Goal: Navigation & Orientation: Find specific page/section

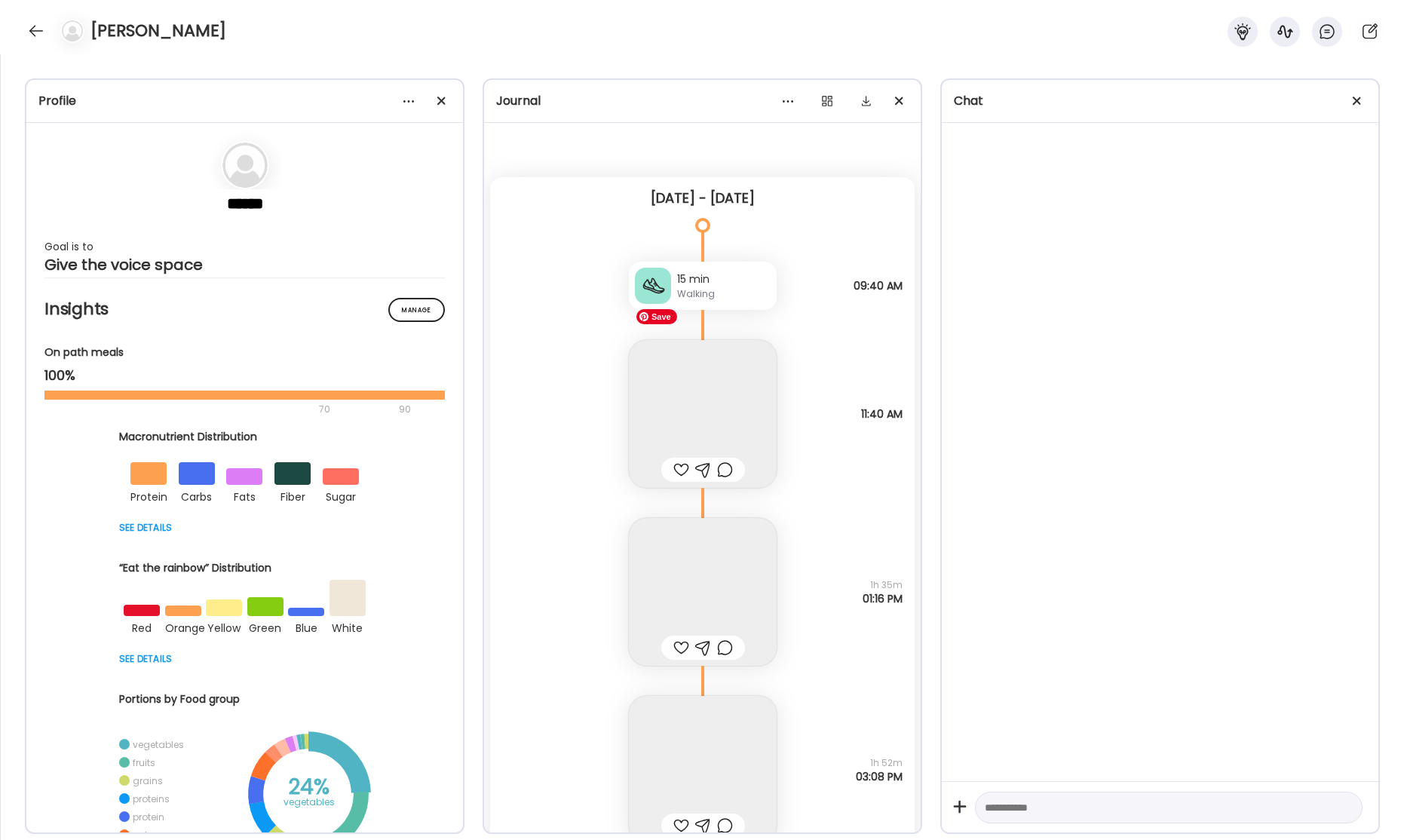
scroll to position [217, 0]
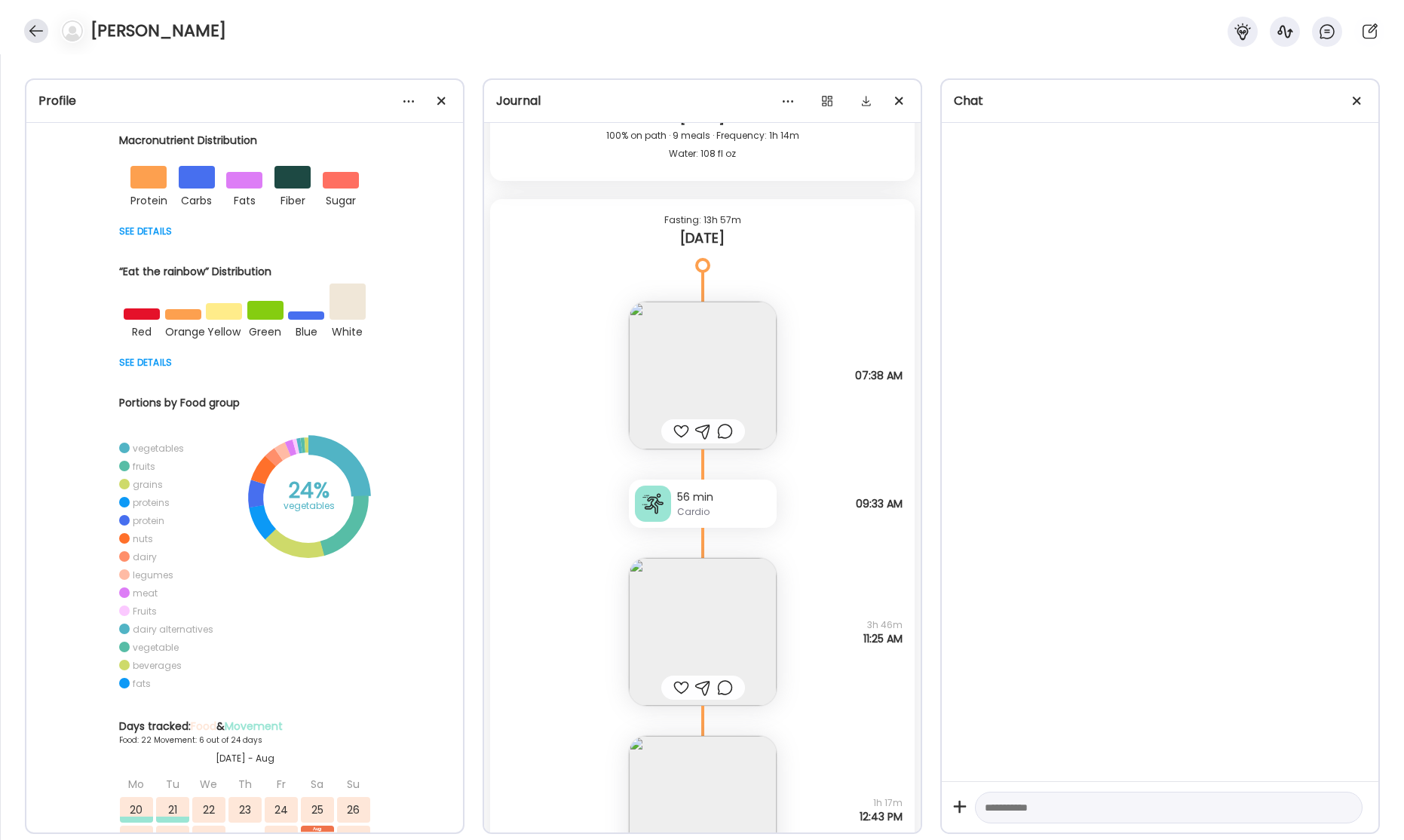
click at [36, 29] on div at bounding box center [36, 30] width 24 height 24
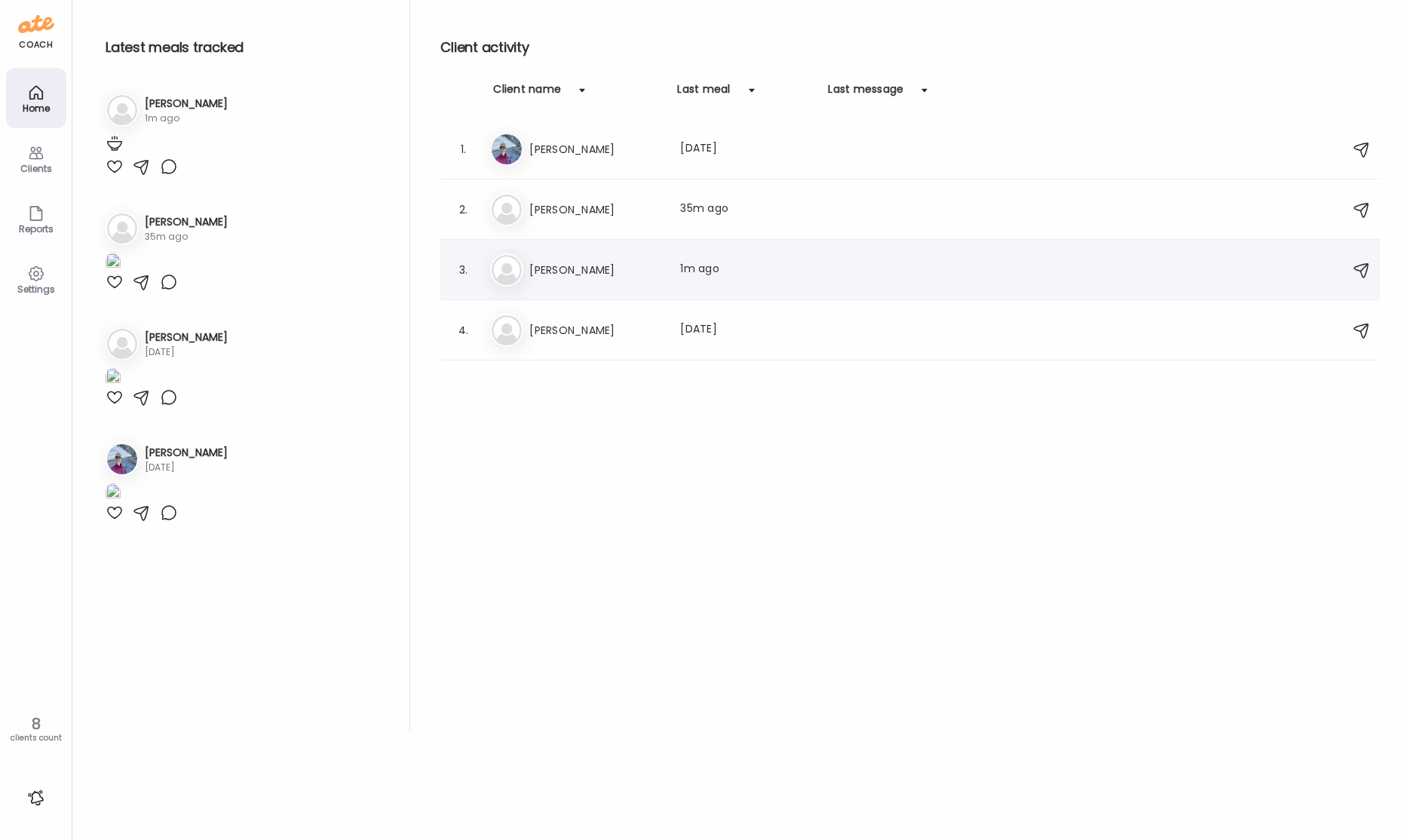
click at [572, 267] on h3 "[PERSON_NAME]" at bounding box center [595, 269] width 133 height 18
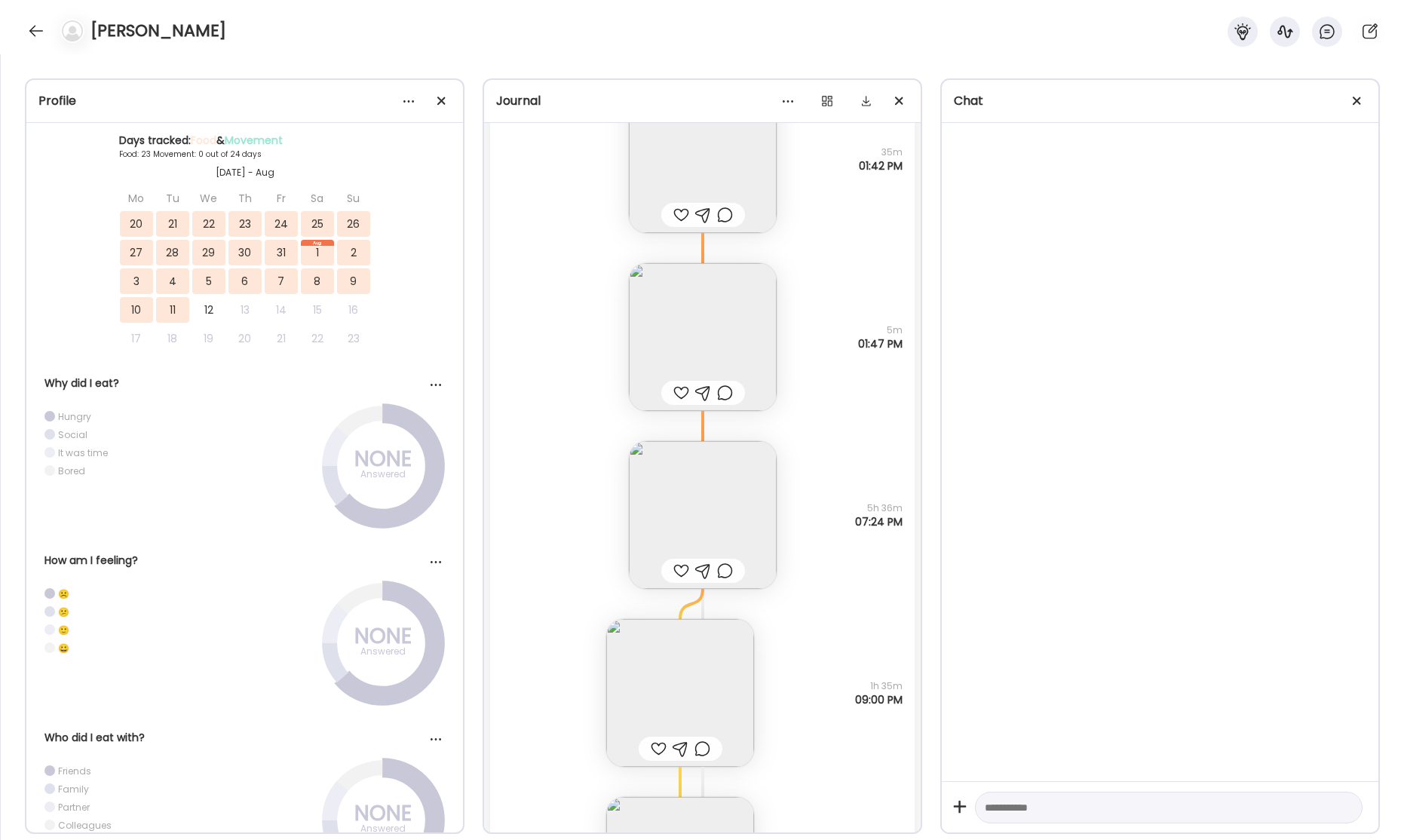
scroll to position [37540, 0]
click at [707, 518] on img at bounding box center [702, 510] width 148 height 147
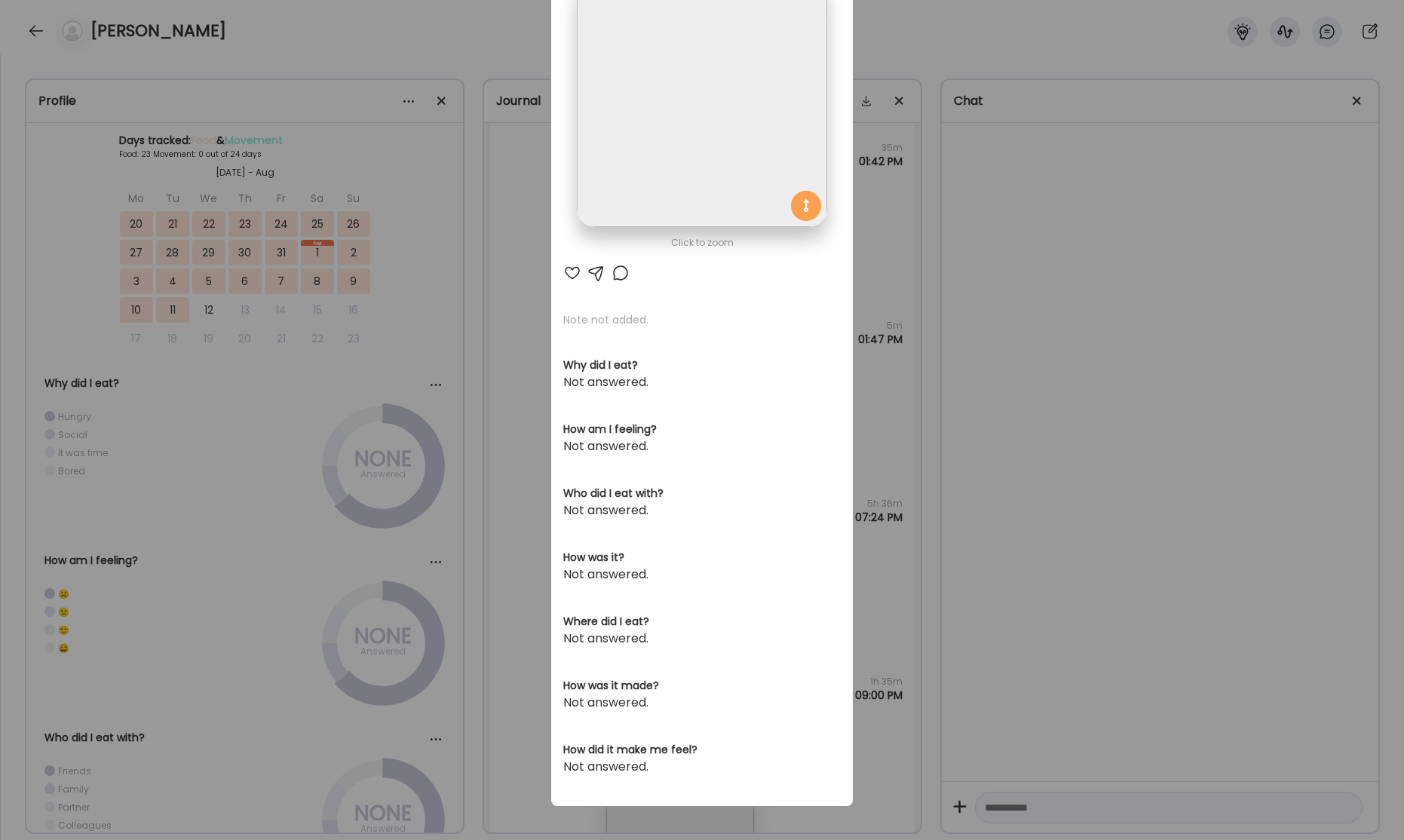
scroll to position [0, 0]
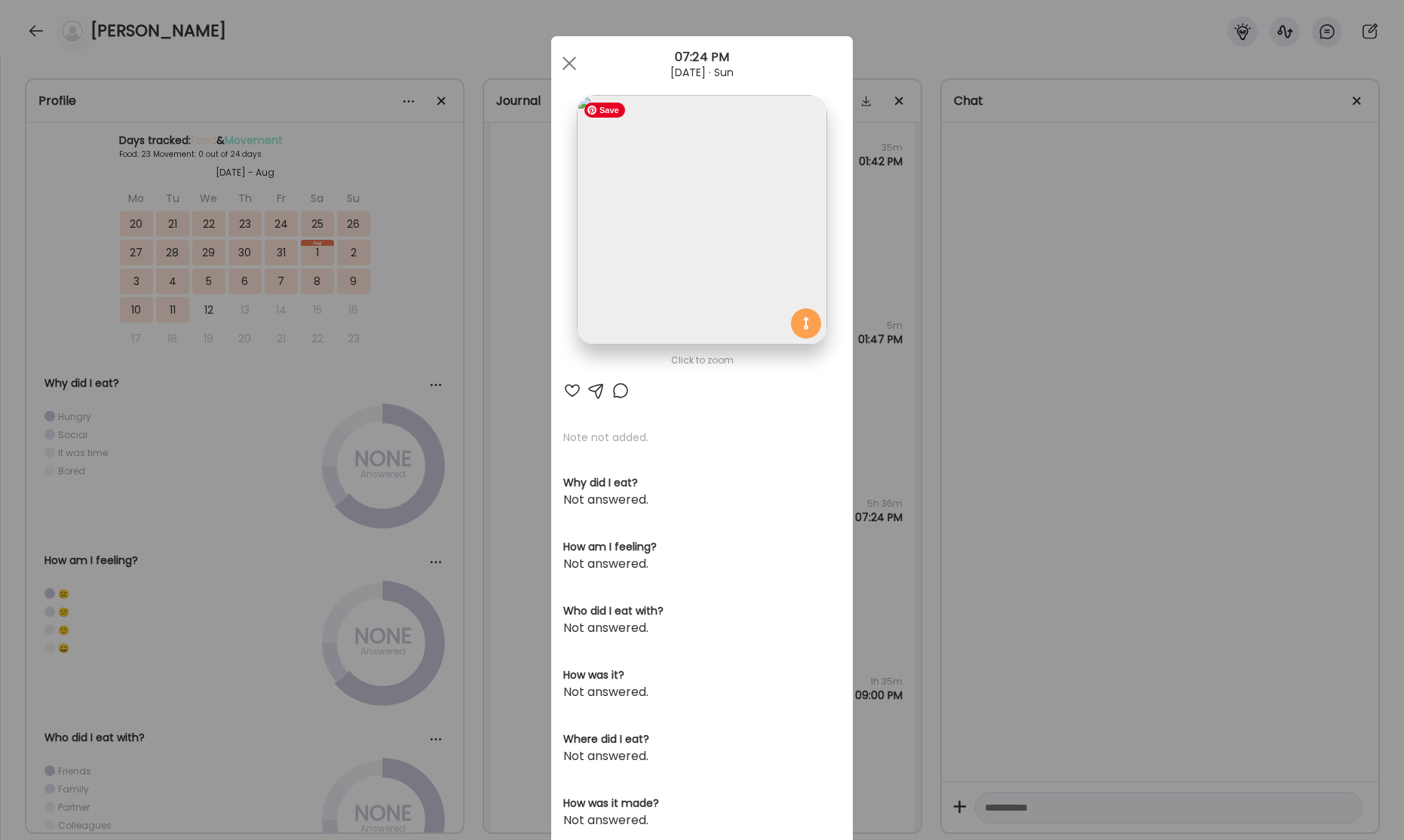
click at [703, 253] on img at bounding box center [701, 219] width 249 height 249
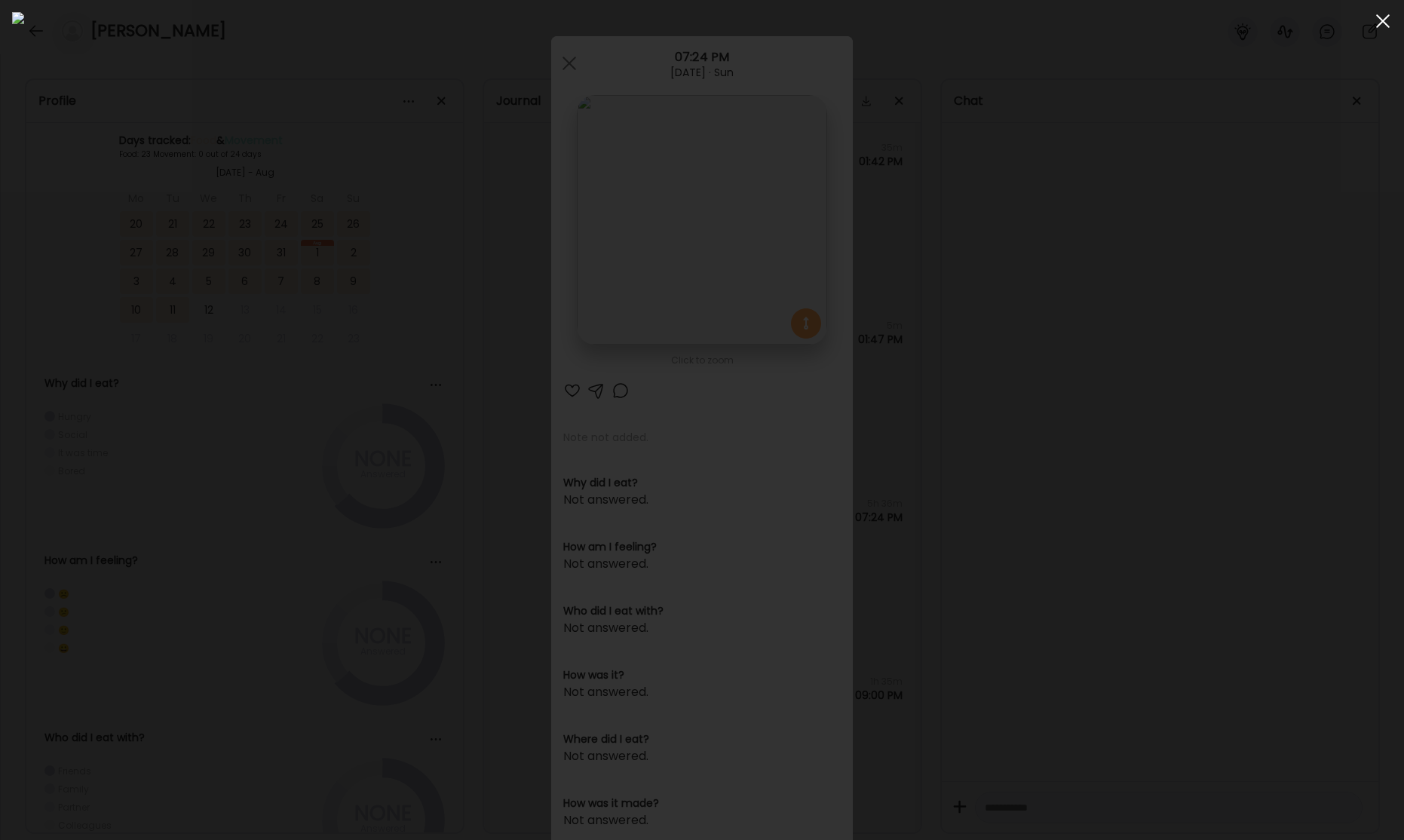
click at [1382, 27] on div at bounding box center [1382, 21] width 30 height 30
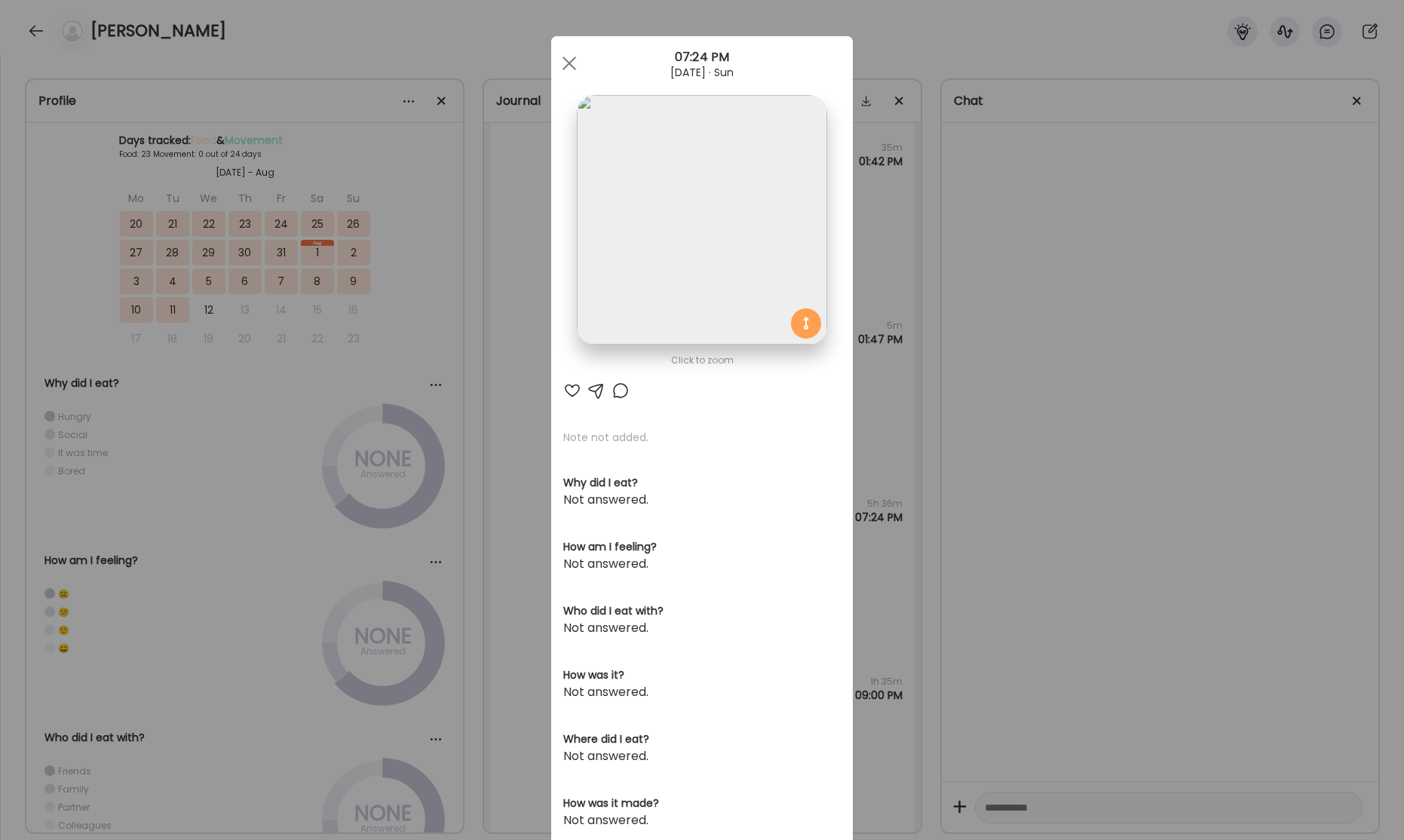
drag, startPoint x: 571, startPoint y: 66, endPoint x: 595, endPoint y: 233, distance: 168.7
click at [571, 66] on div at bounding box center [569, 63] width 30 height 30
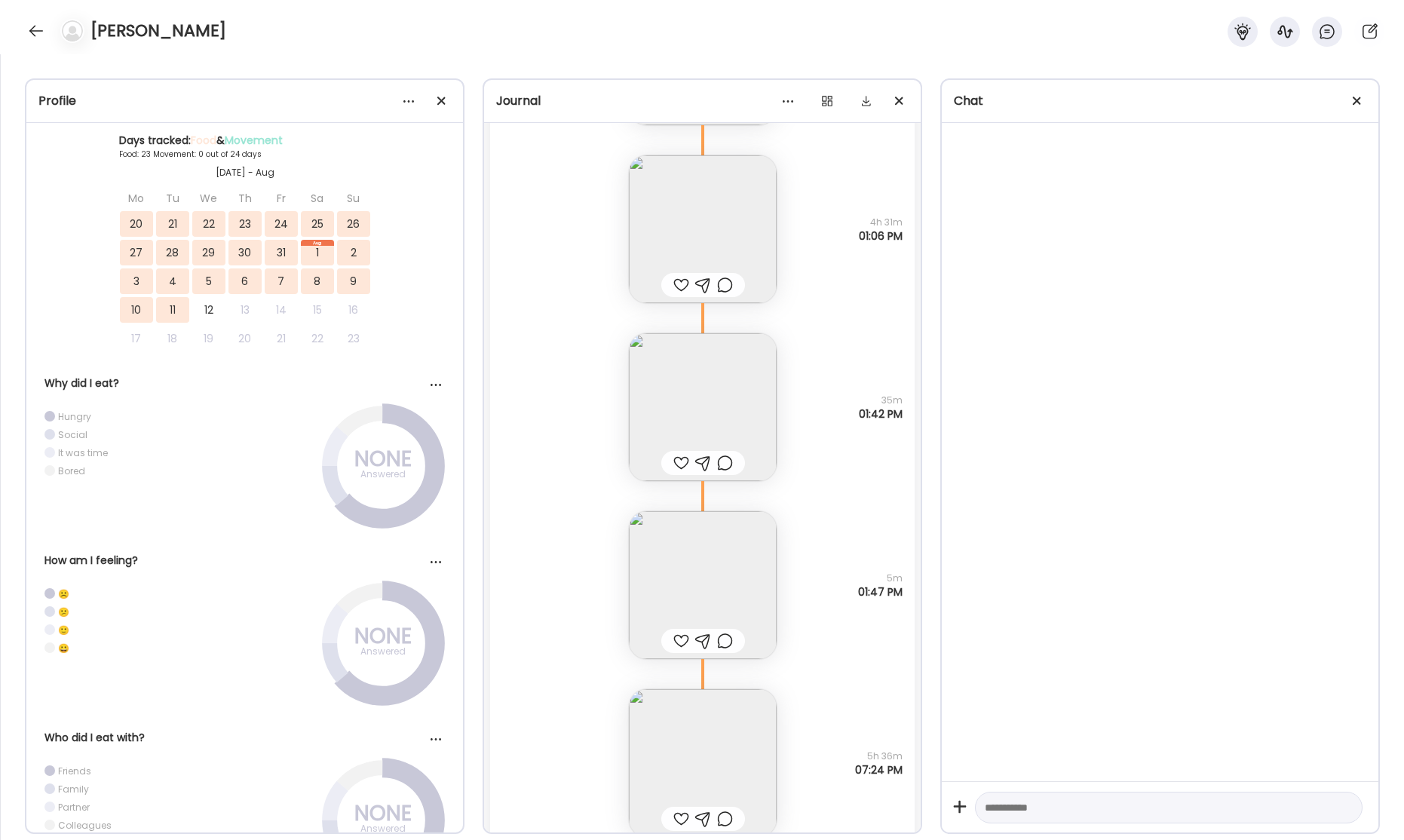
scroll to position [37304, 0]
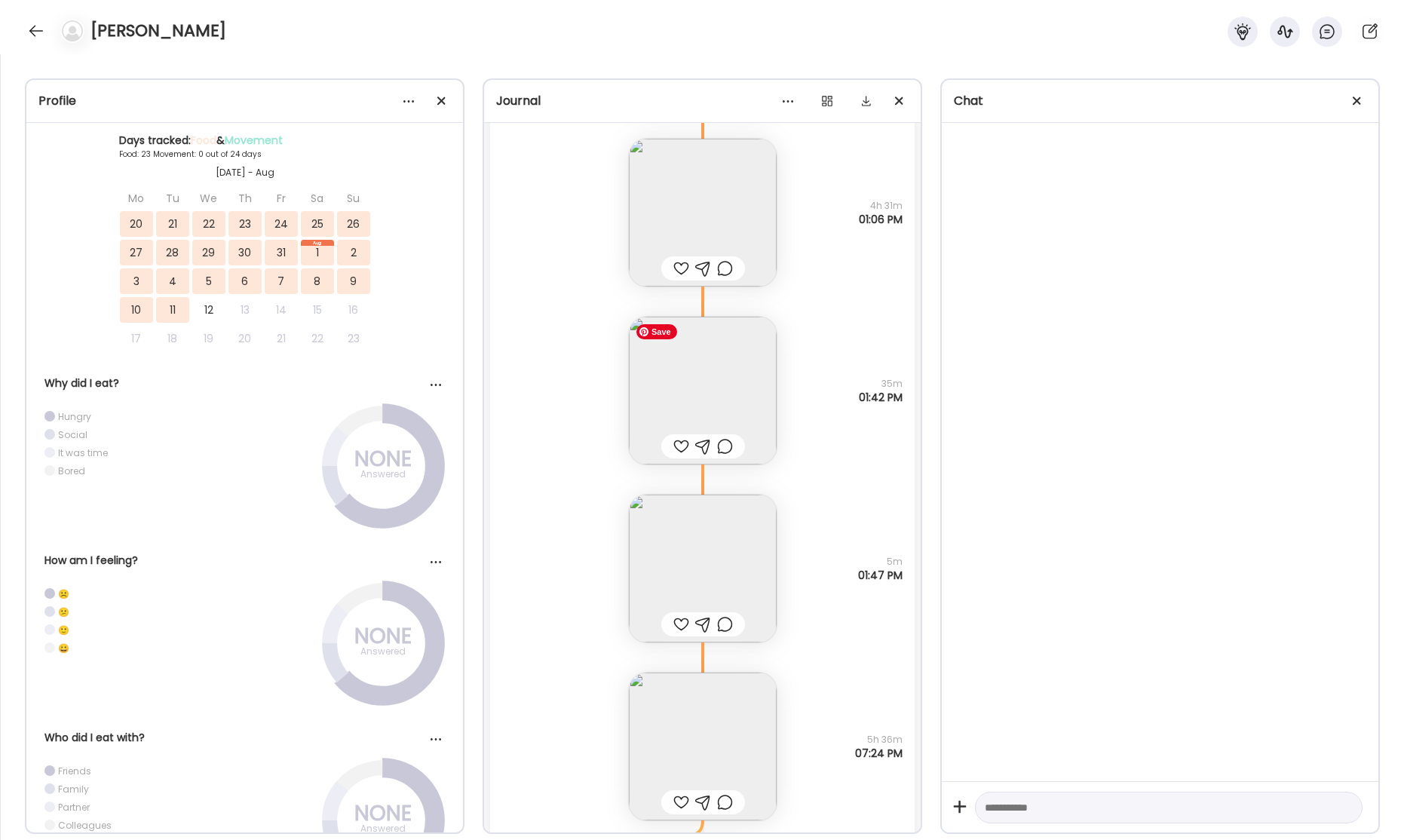
click at [715, 391] on img at bounding box center [702, 390] width 148 height 147
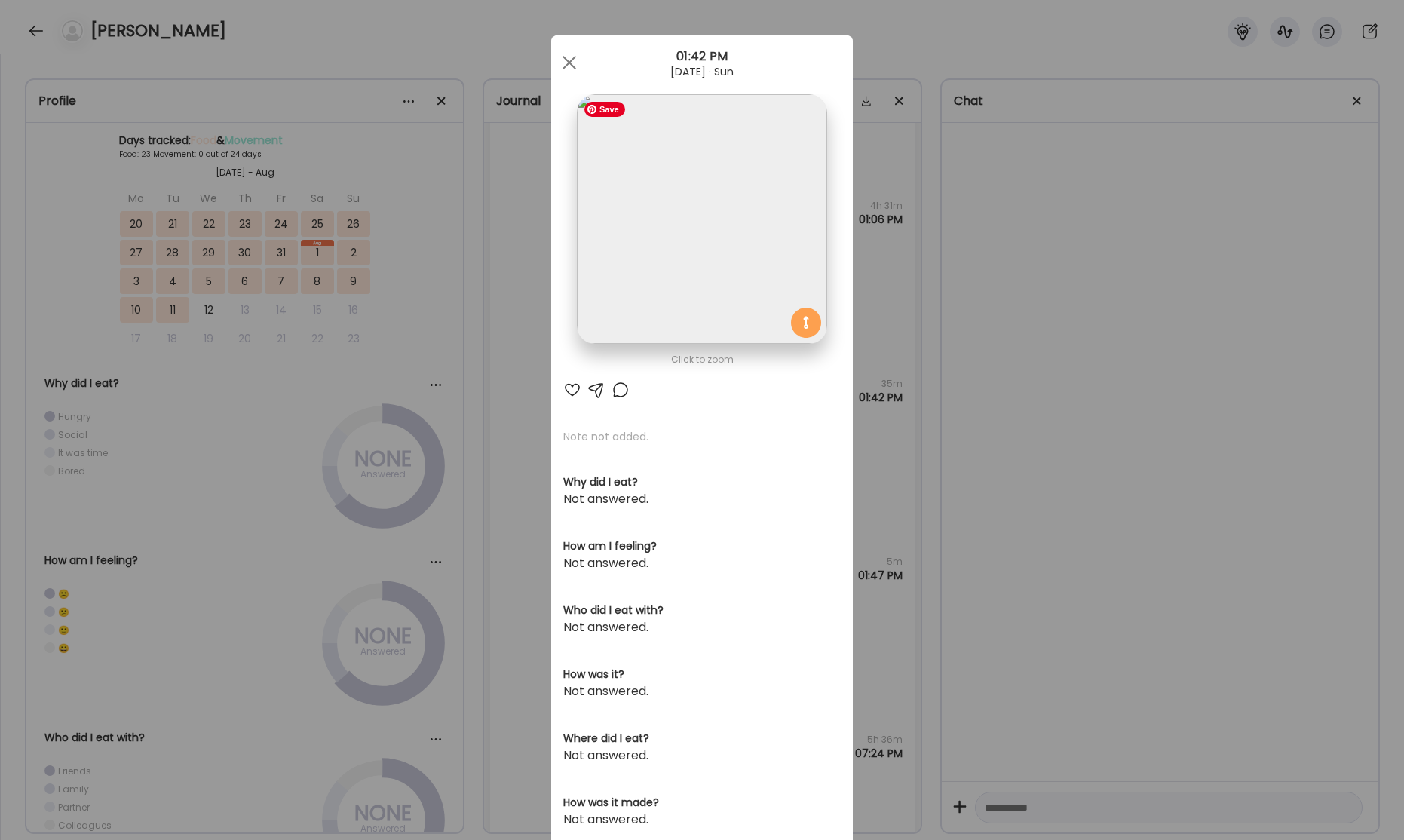
click at [768, 274] on img at bounding box center [701, 218] width 249 height 249
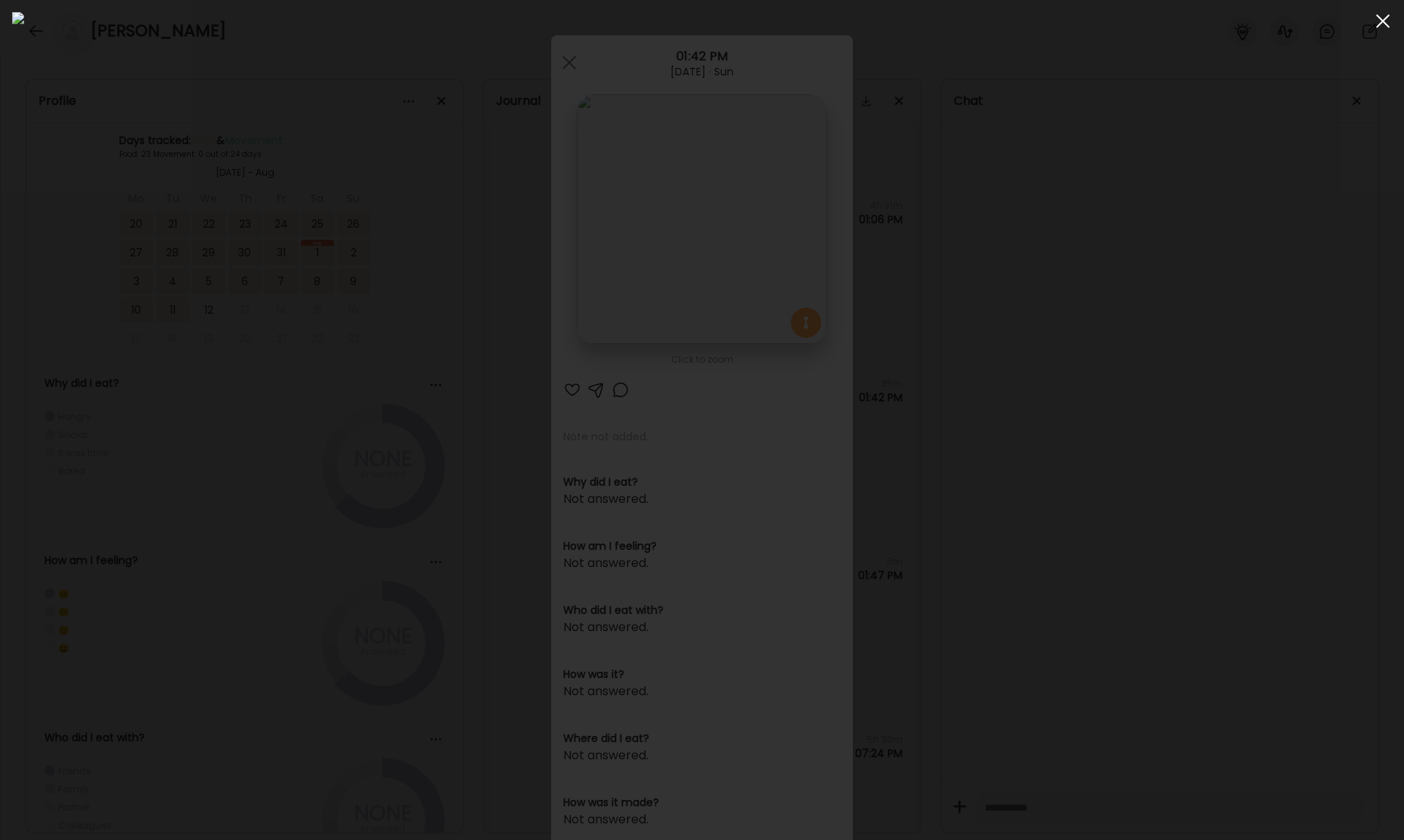
click at [1387, 25] on span at bounding box center [1383, 22] width 14 height 14
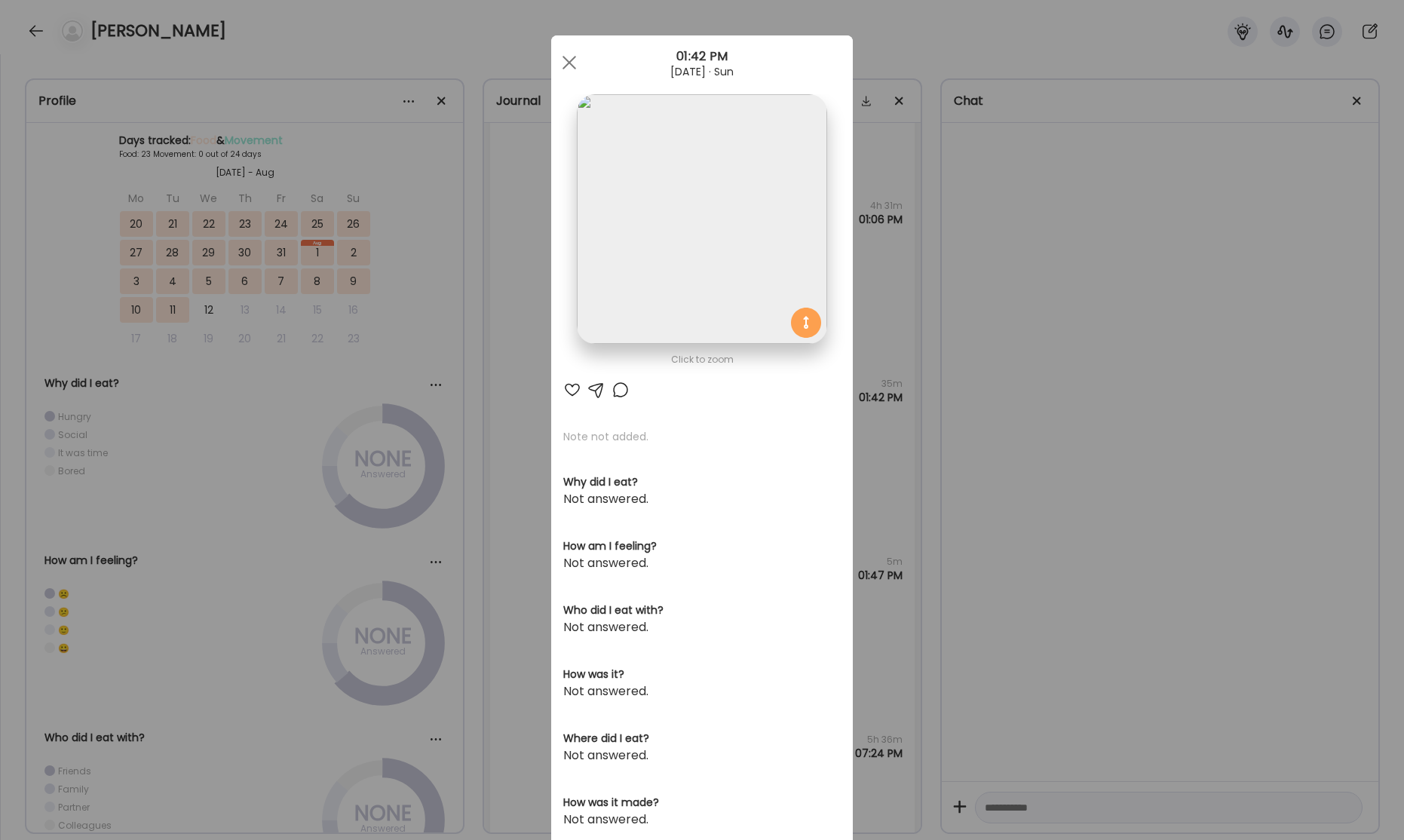
drag, startPoint x: 569, startPoint y: 61, endPoint x: 580, endPoint y: 147, distance: 86.7
click at [569, 61] on span at bounding box center [569, 63] width 14 height 14
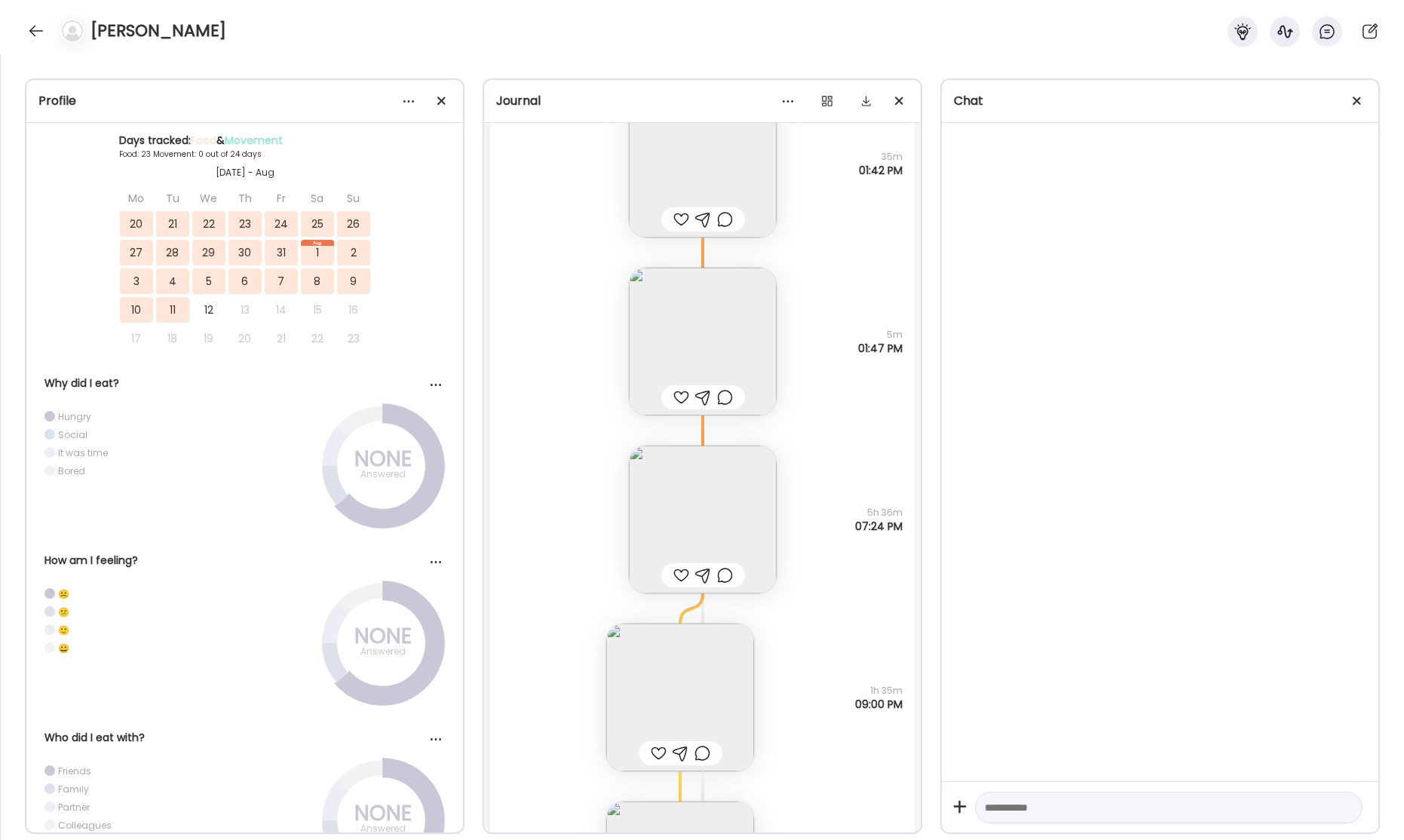
scroll to position [37558, 0]
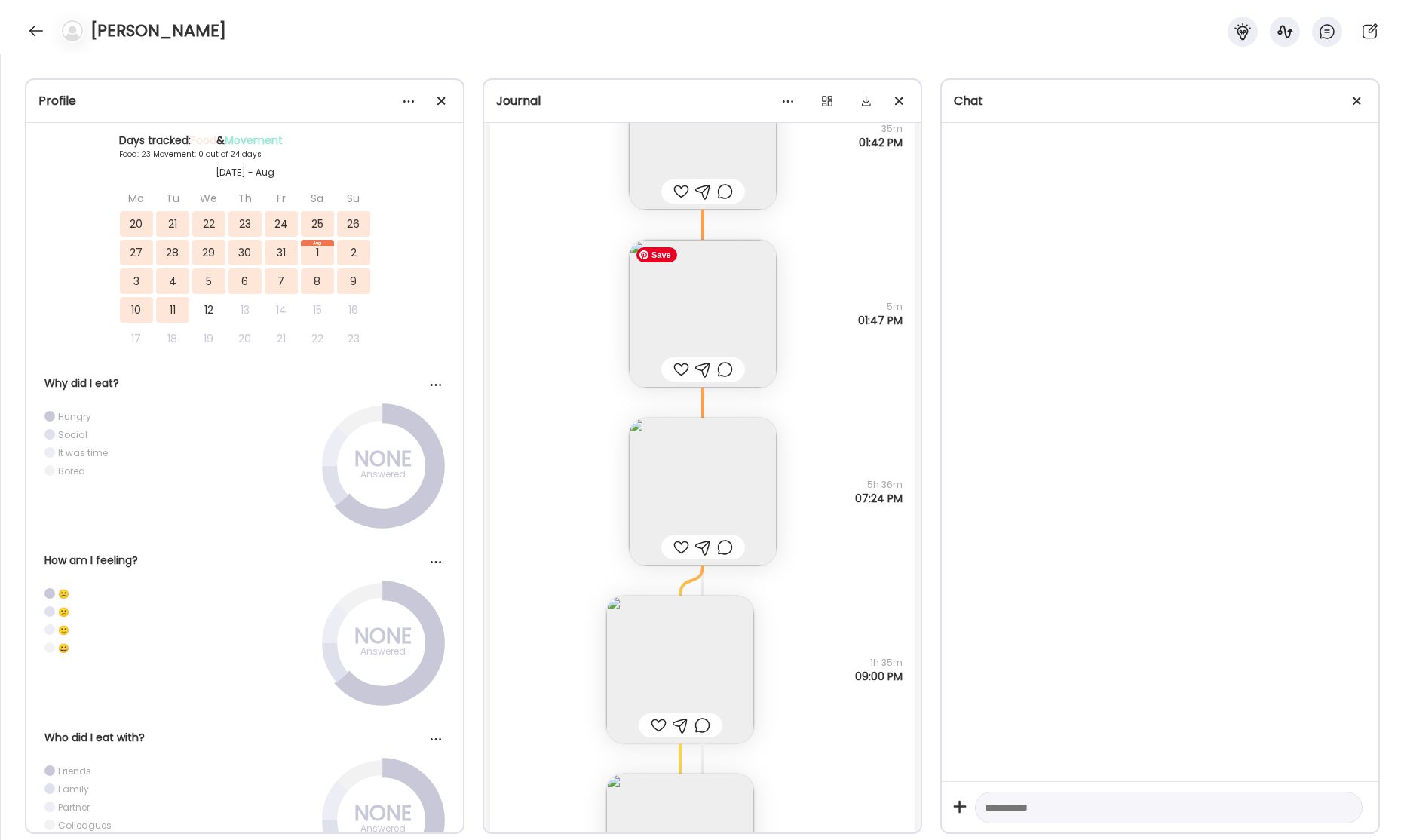
click at [723, 325] on img at bounding box center [702, 313] width 148 height 147
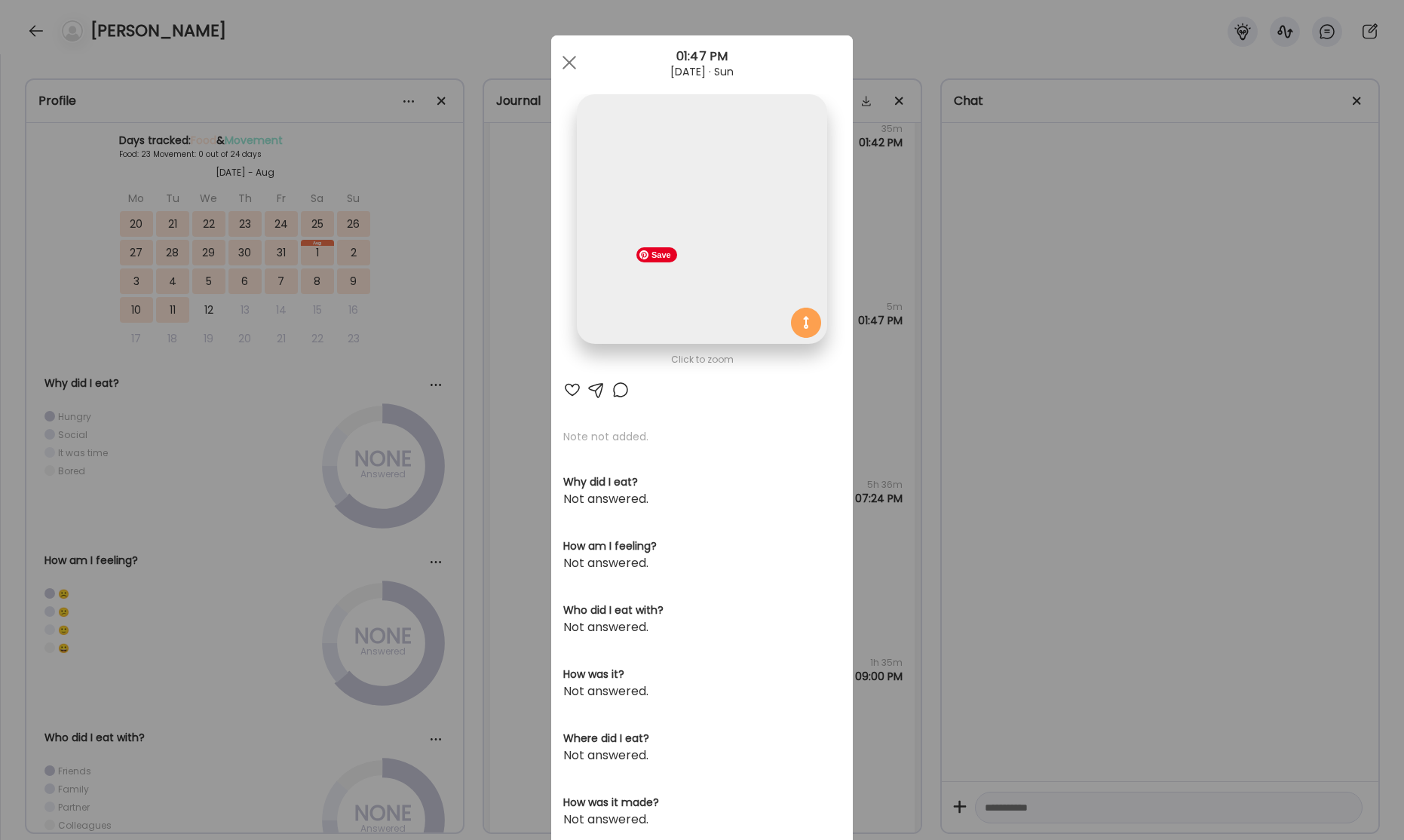
scroll to position [0, 0]
click at [702, 290] on img at bounding box center [701, 219] width 249 height 249
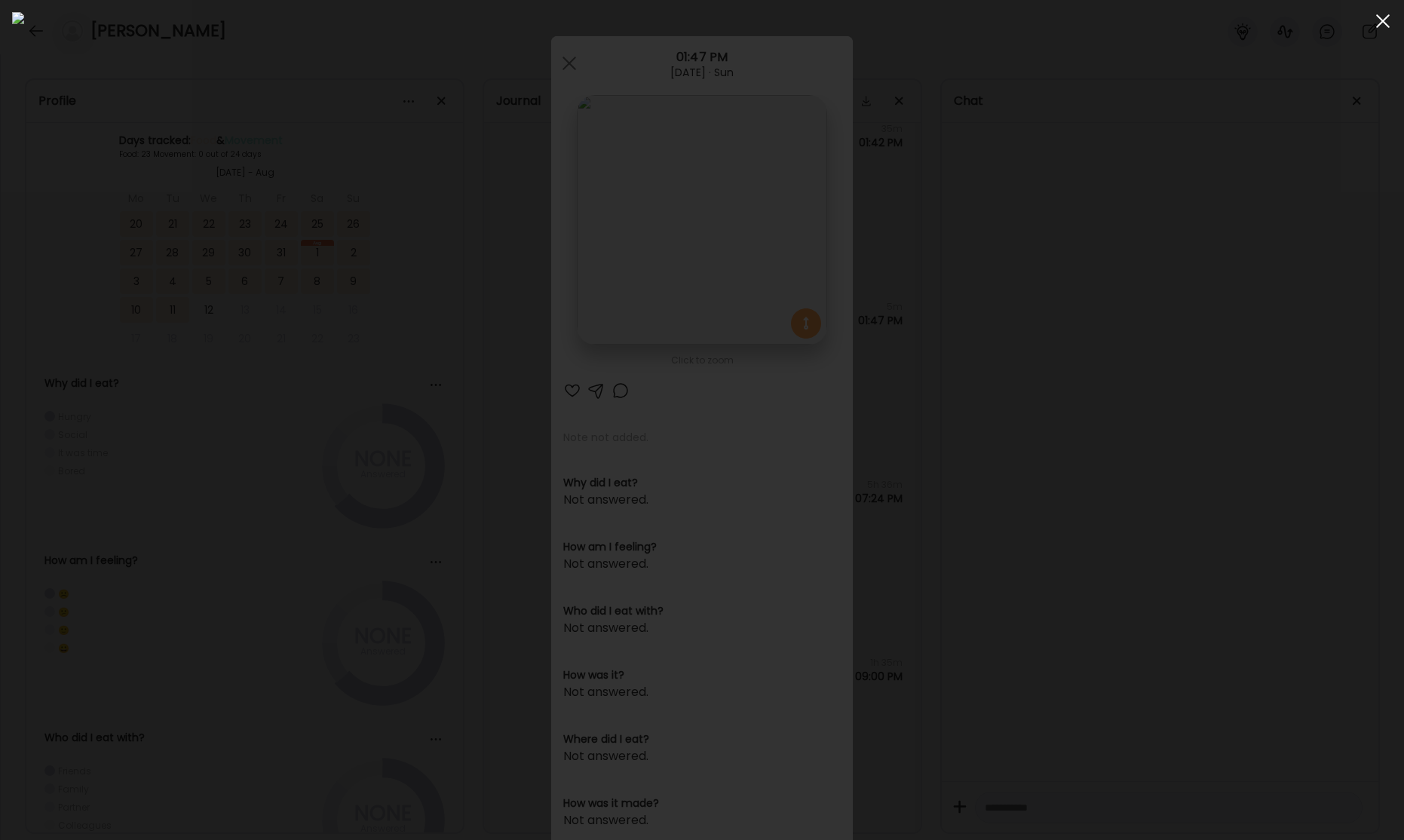
click at [1383, 22] on span at bounding box center [1383, 22] width 14 height 14
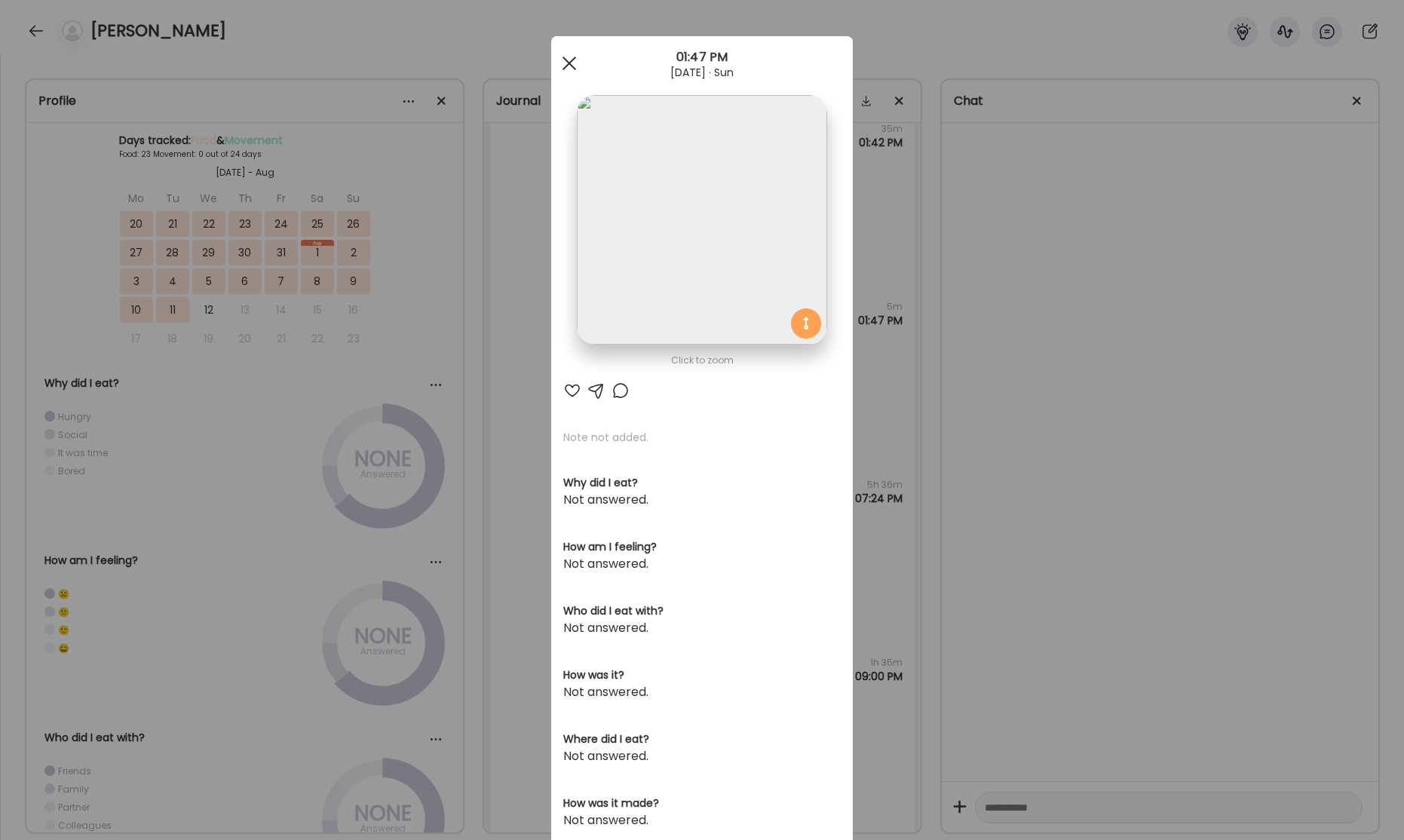
click at [565, 65] on div at bounding box center [569, 63] width 30 height 30
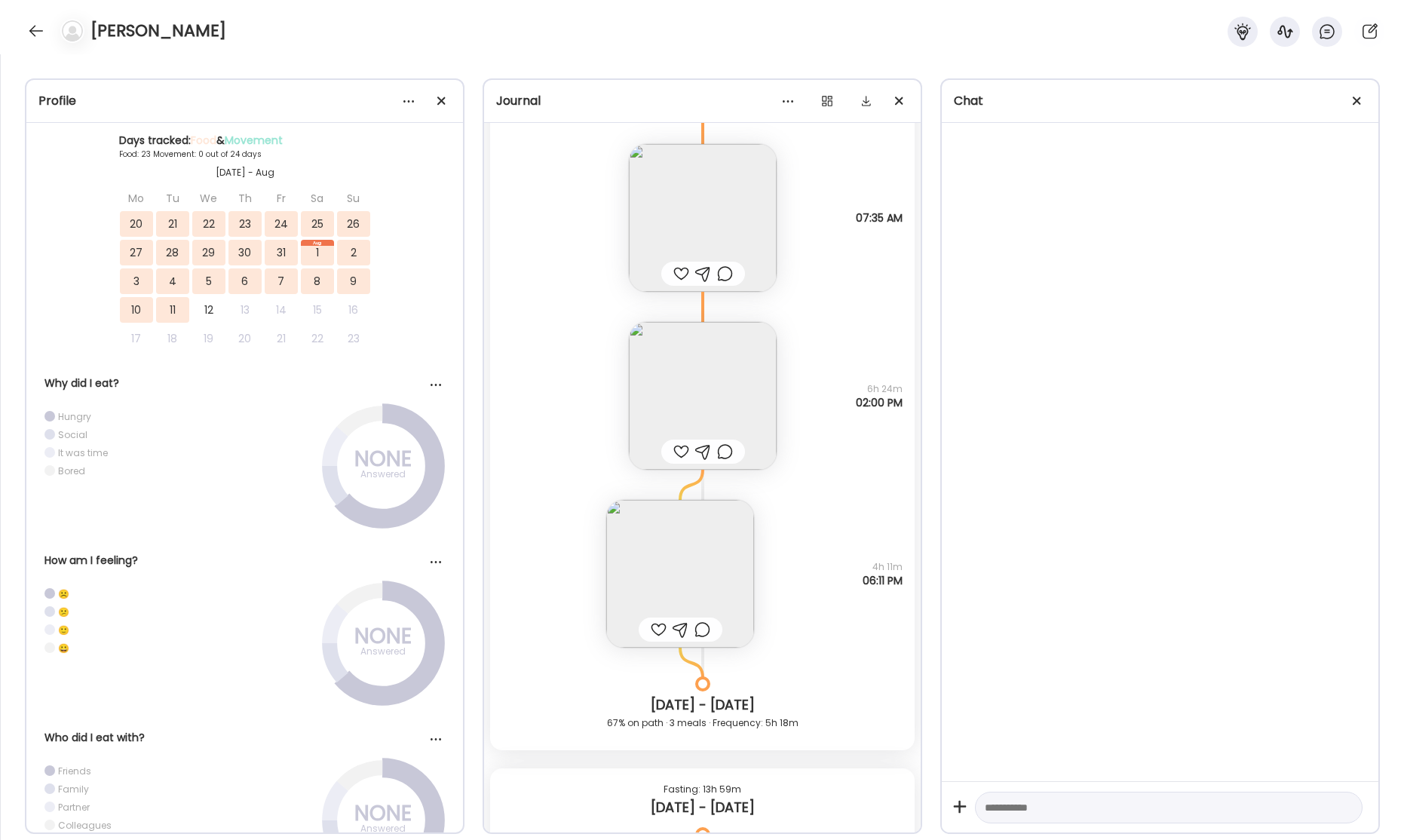
scroll to position [35313, 0]
click at [690, 576] on img at bounding box center [680, 571] width 148 height 147
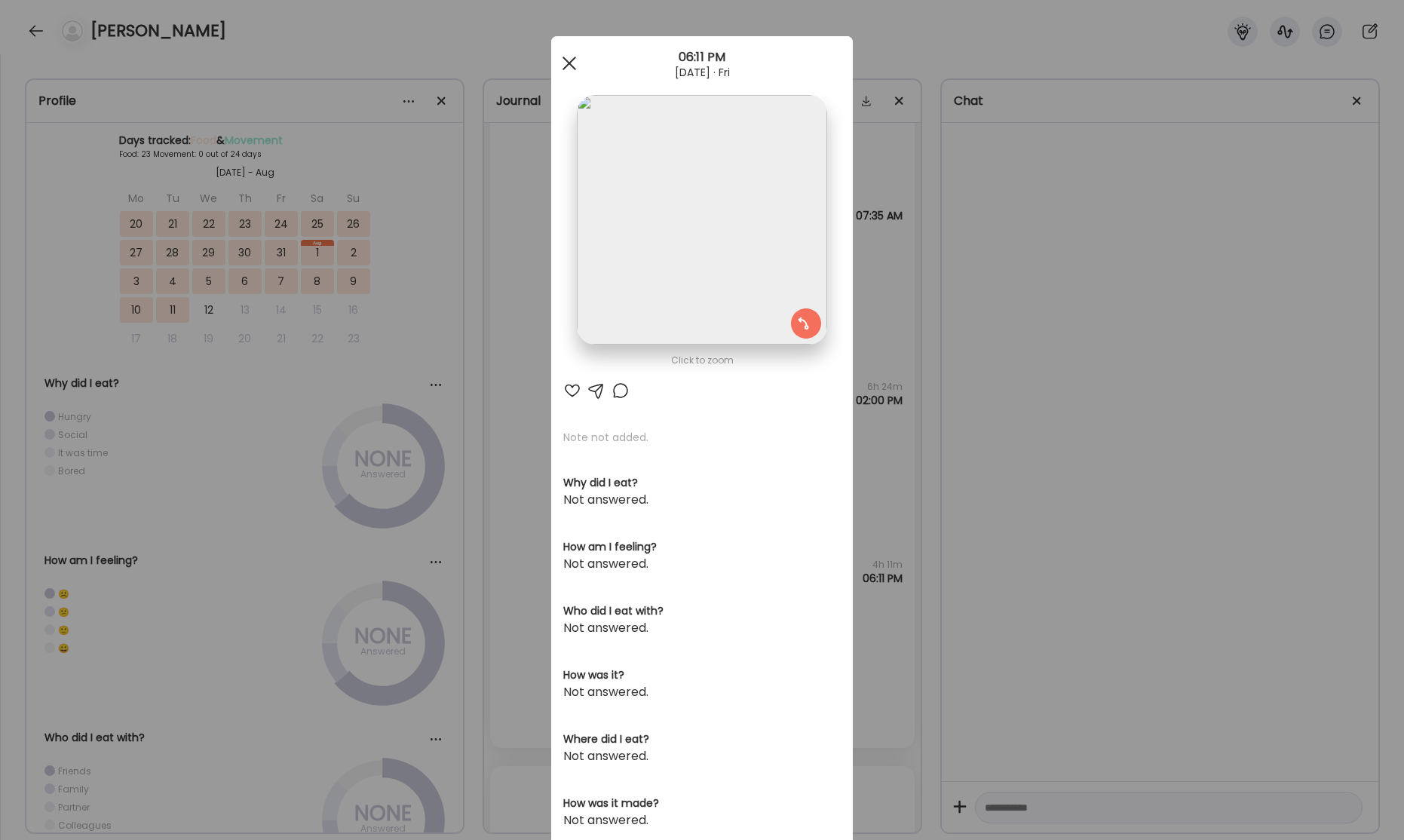
click at [570, 60] on span at bounding box center [569, 63] width 14 height 14
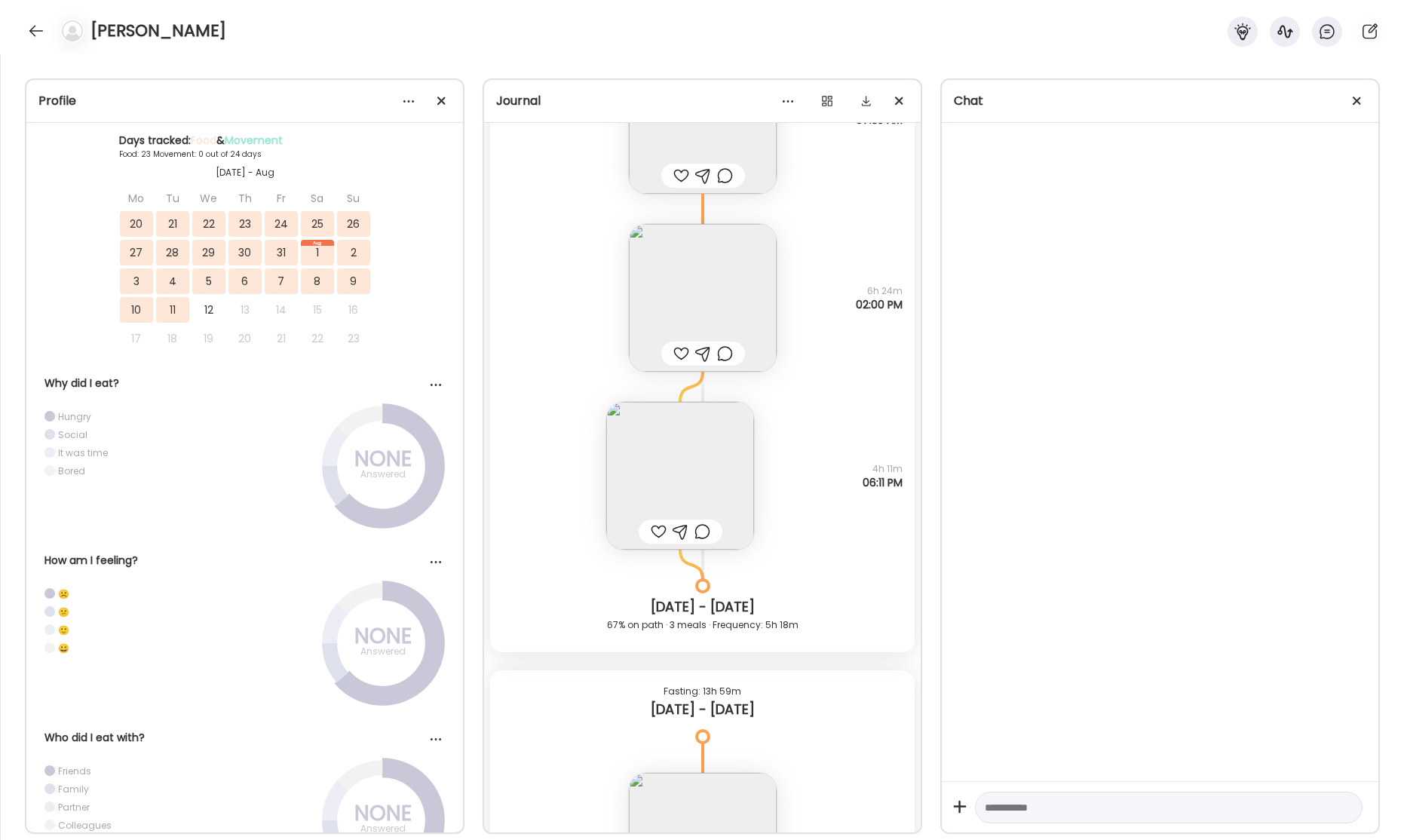
scroll to position [35414, 0]
click at [710, 439] on img at bounding box center [680, 471] width 148 height 147
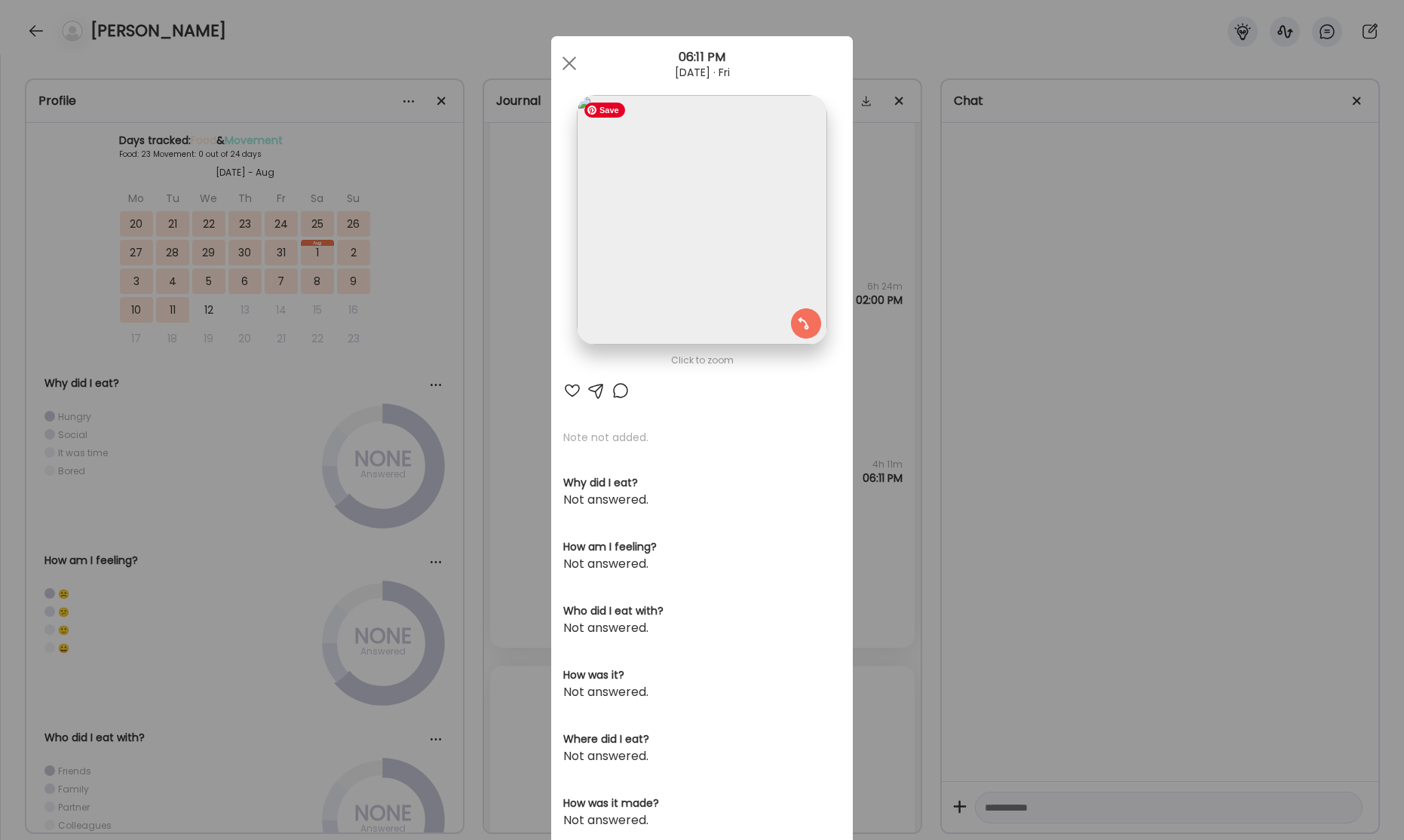
click at [694, 210] on img at bounding box center [701, 219] width 249 height 249
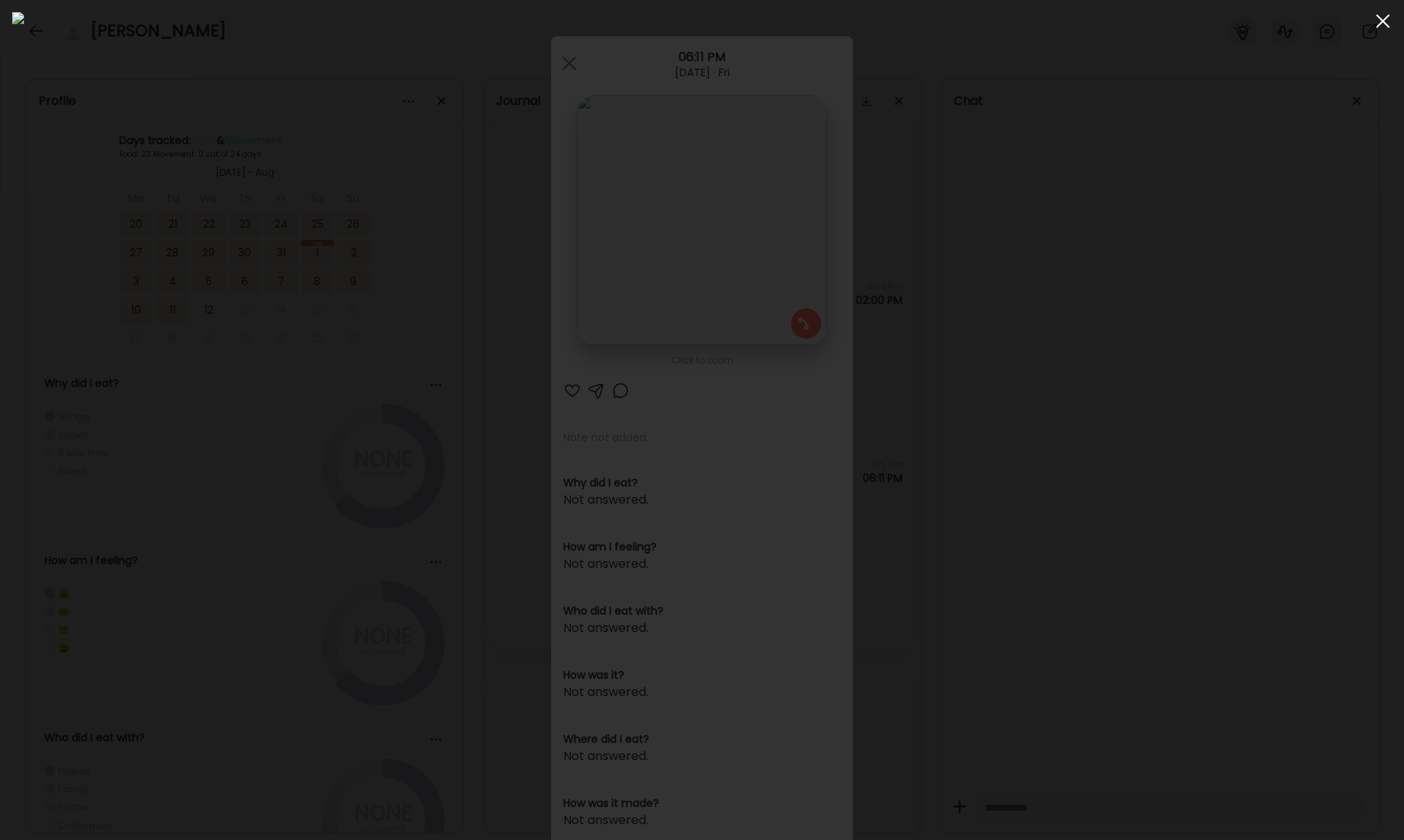
click at [1381, 21] on span at bounding box center [1383, 22] width 14 height 14
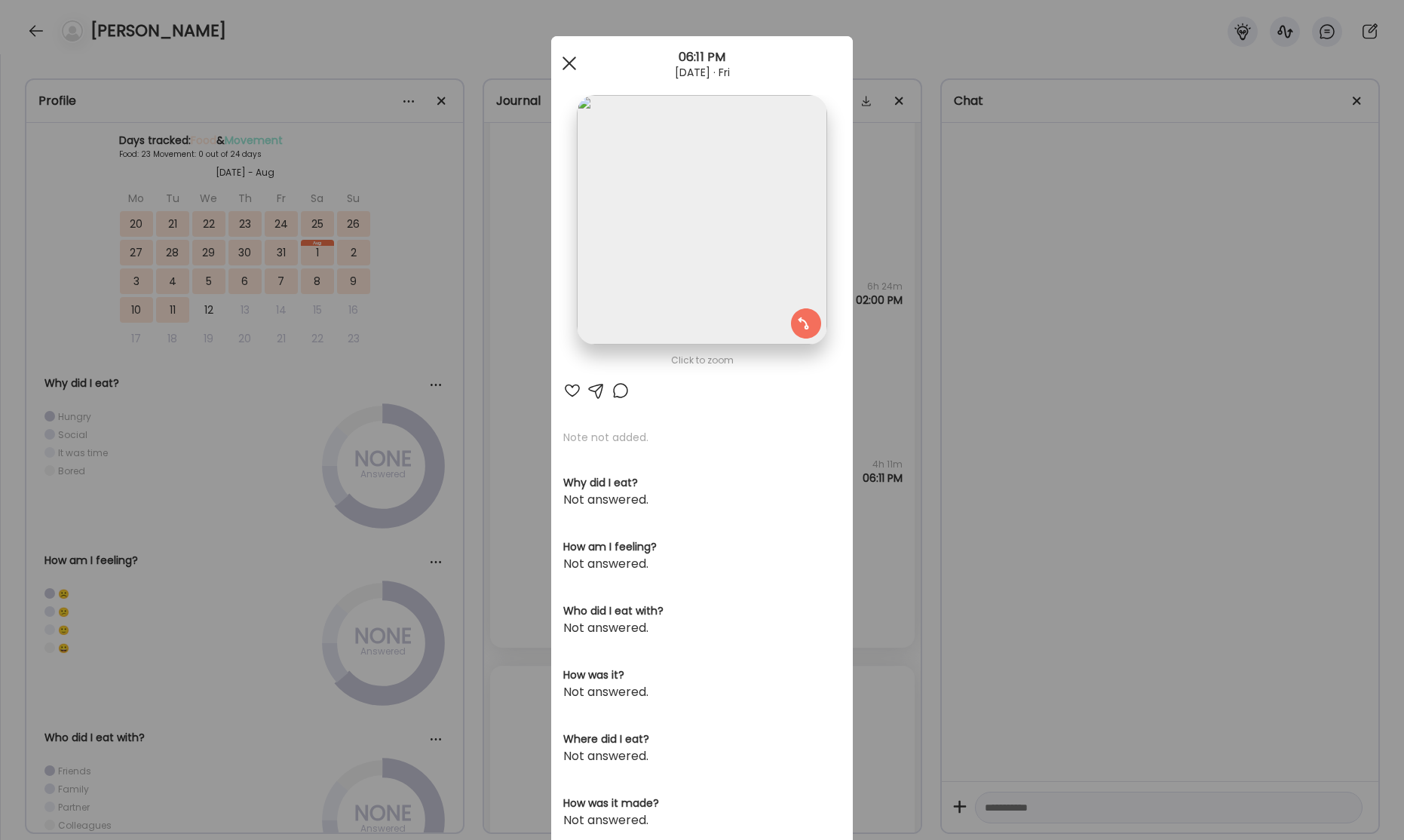
click at [566, 66] on span at bounding box center [569, 63] width 14 height 14
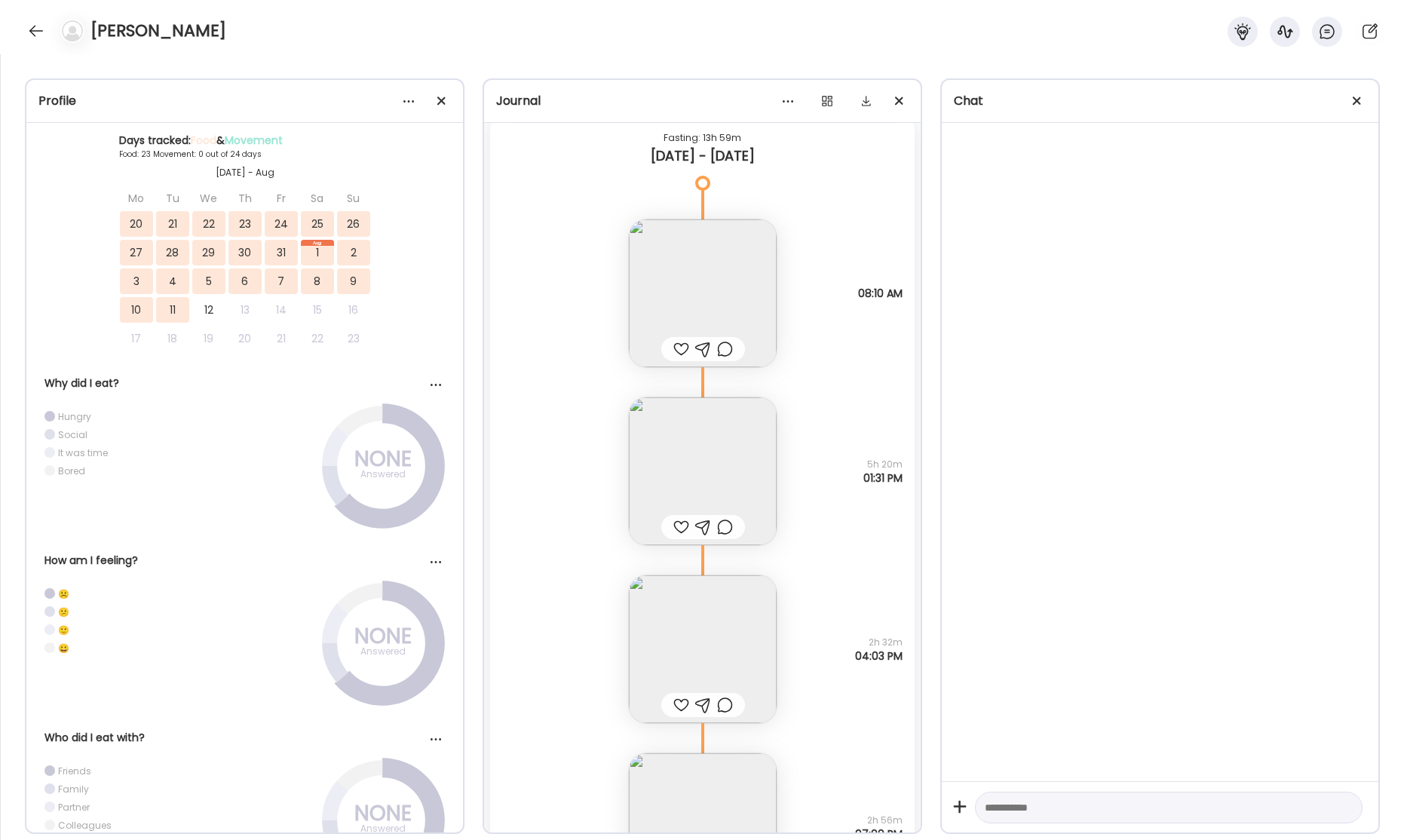
scroll to position [35415, 0]
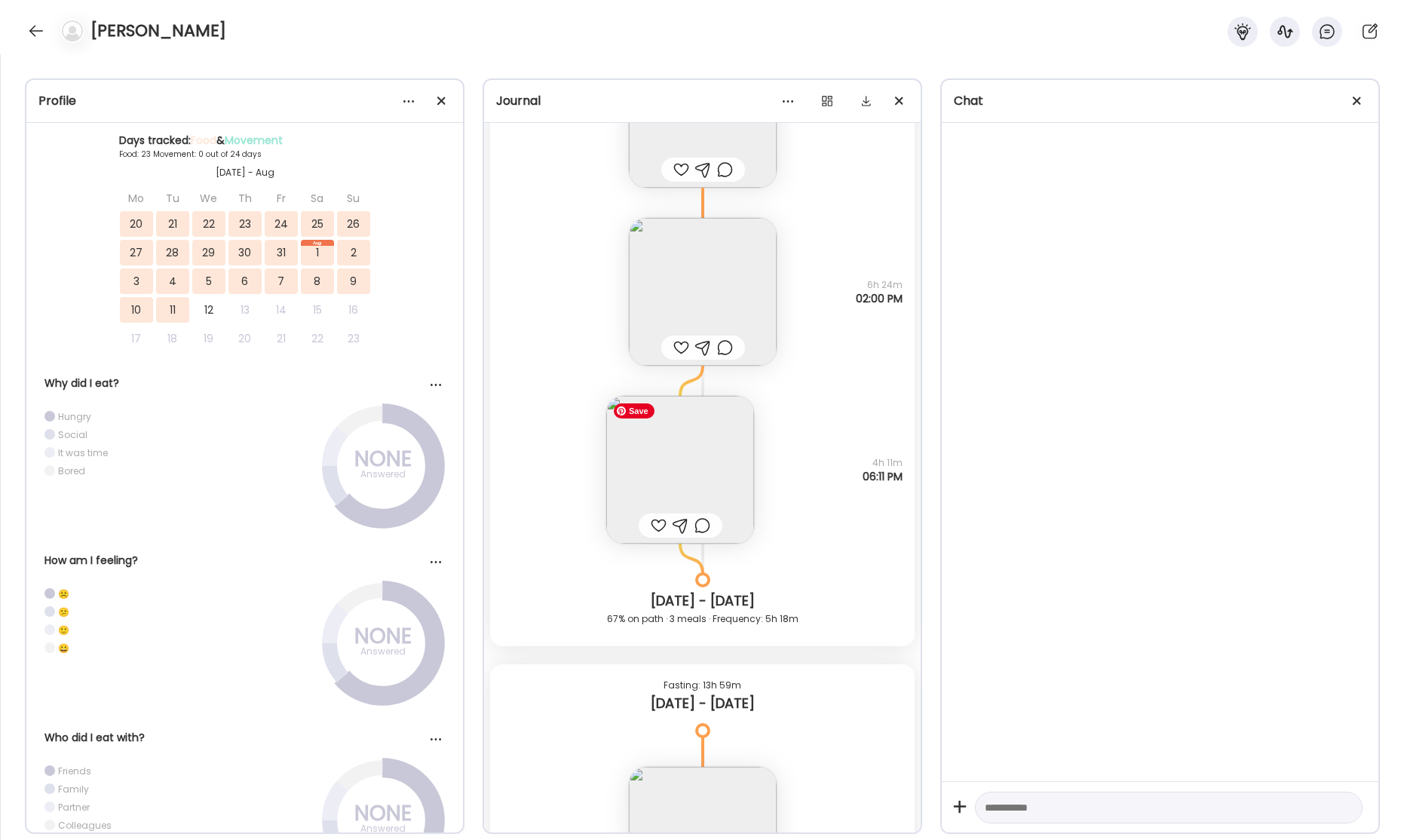
click at [680, 493] on img at bounding box center [680, 469] width 148 height 147
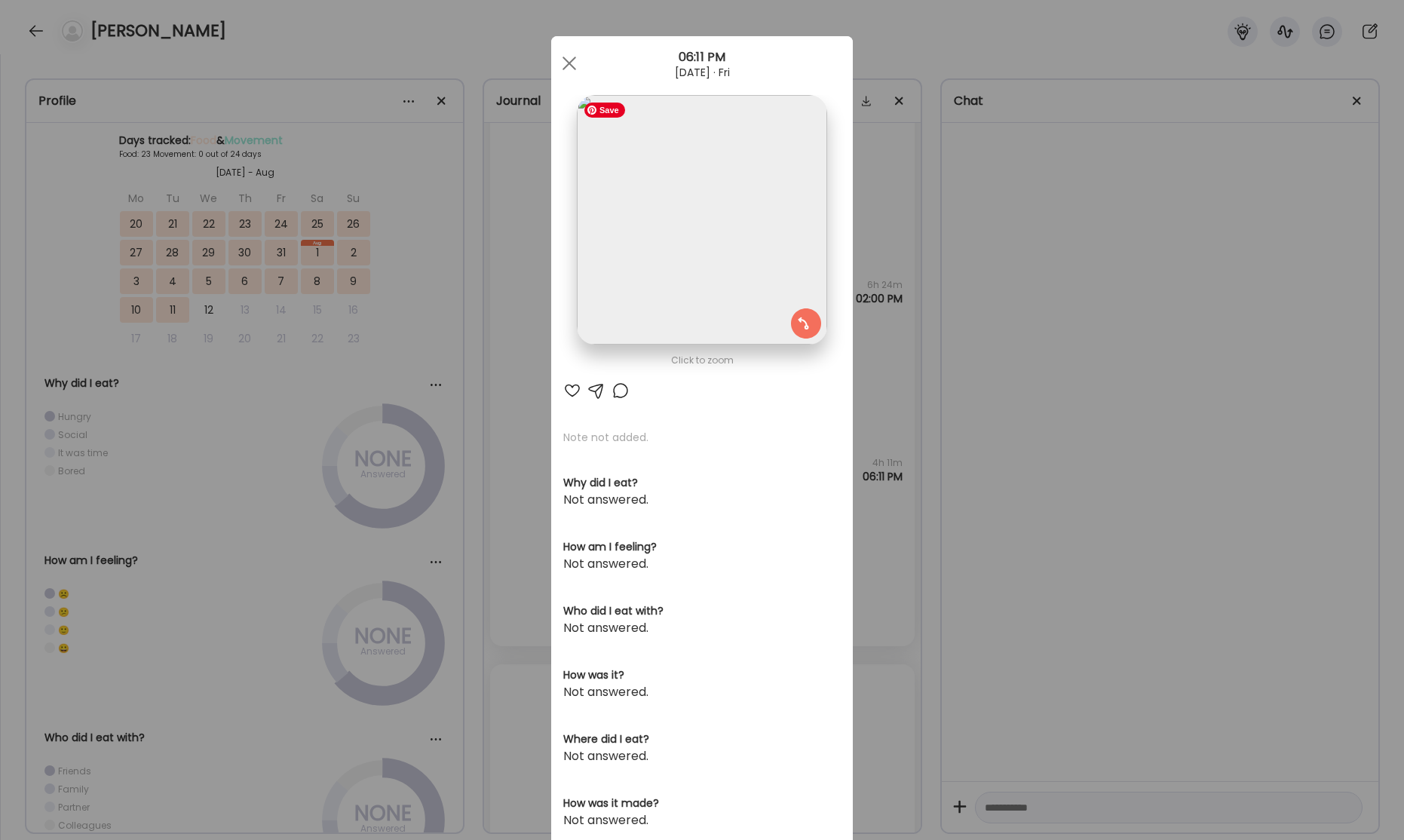
click at [719, 244] on img at bounding box center [701, 219] width 249 height 249
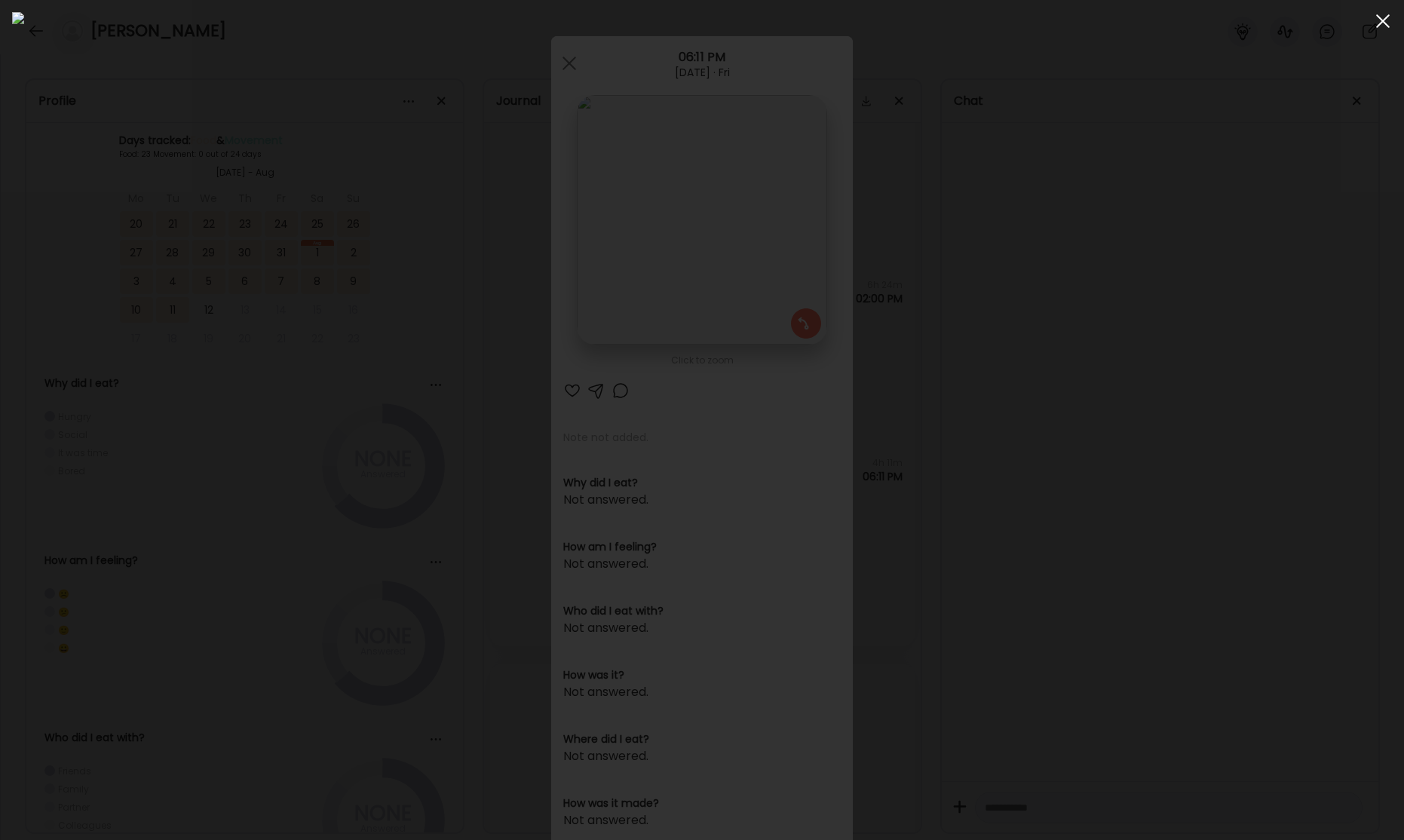
click at [1379, 25] on div at bounding box center [1382, 21] width 30 height 30
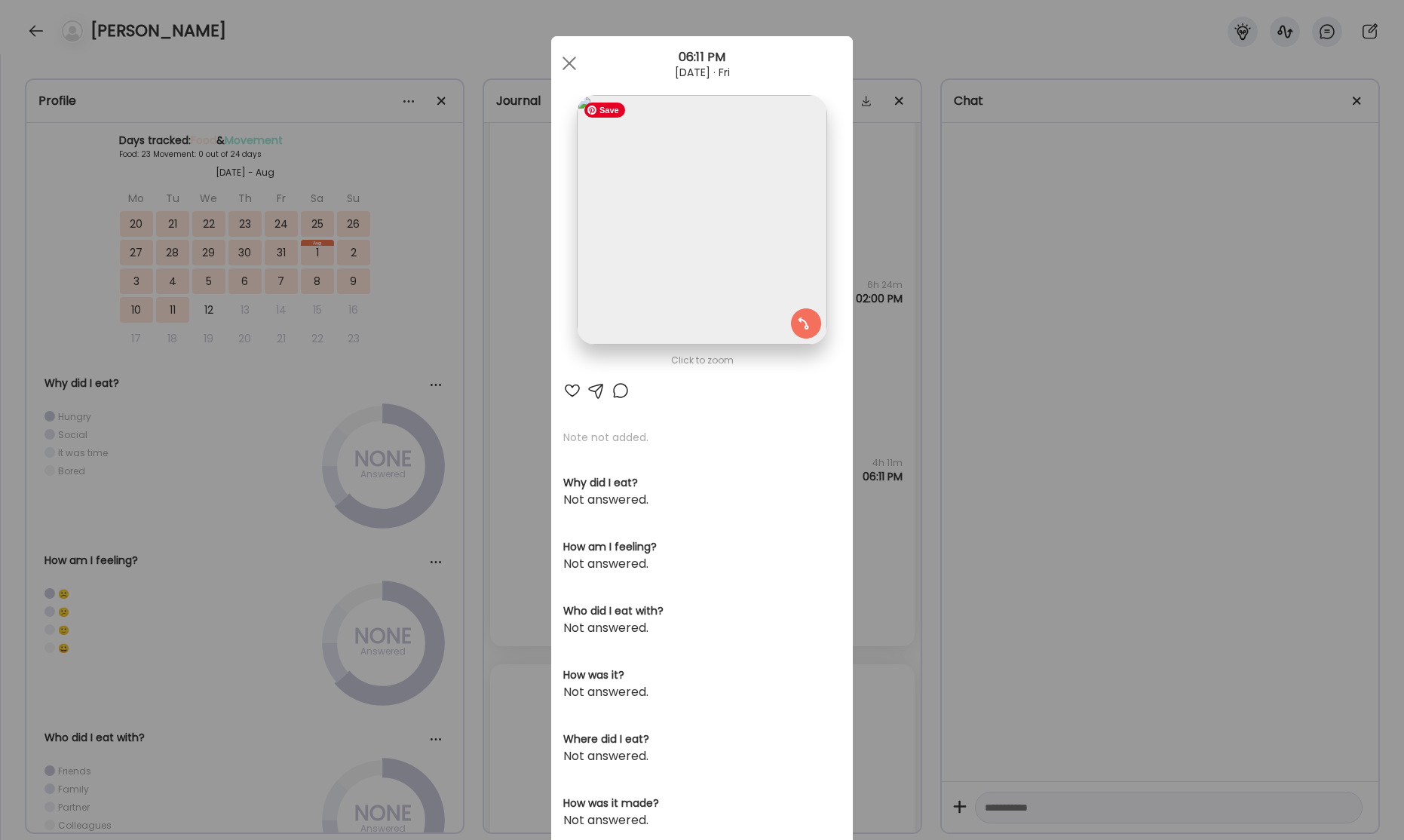
click at [721, 239] on img at bounding box center [701, 219] width 249 height 249
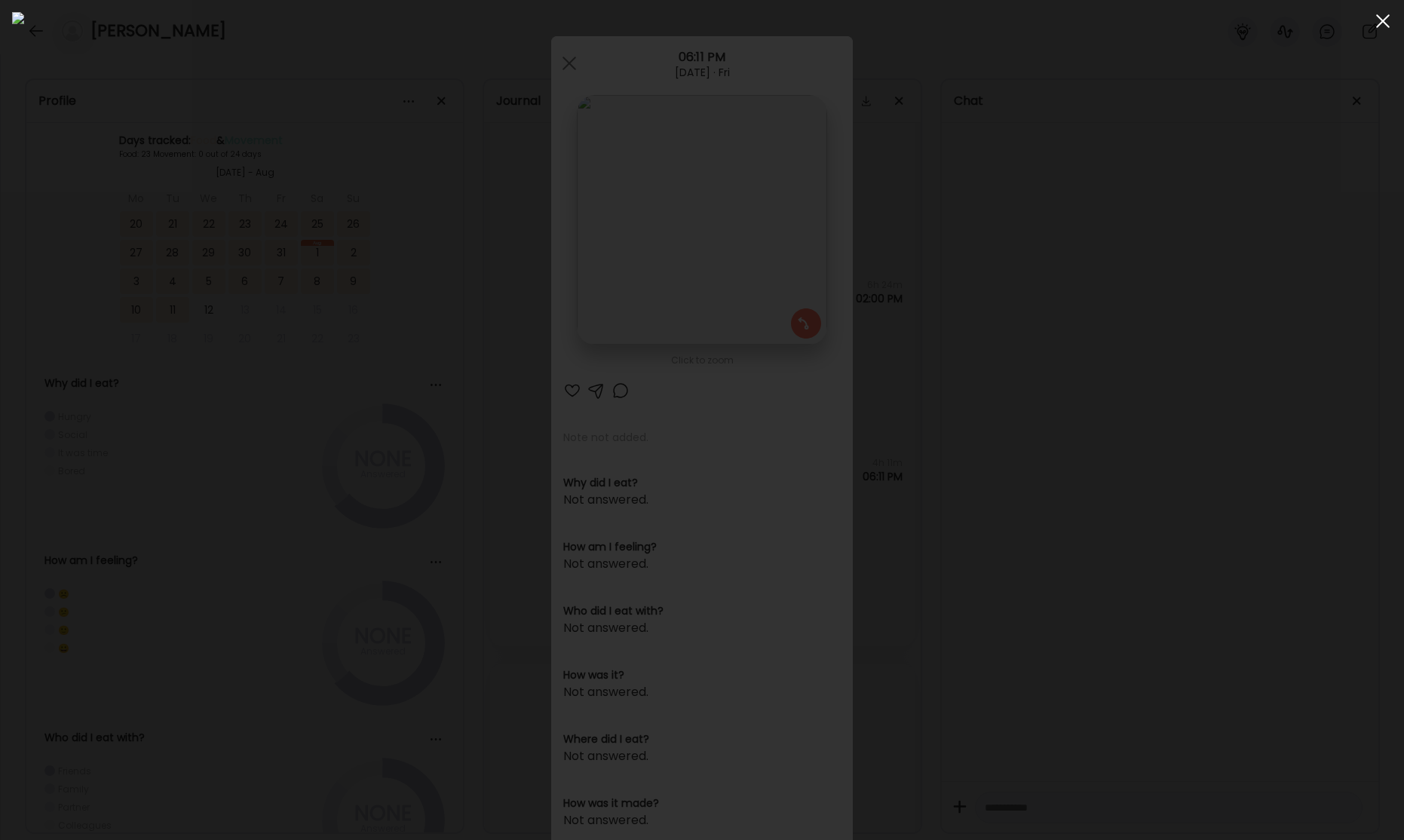
click at [1390, 25] on div at bounding box center [1382, 21] width 30 height 30
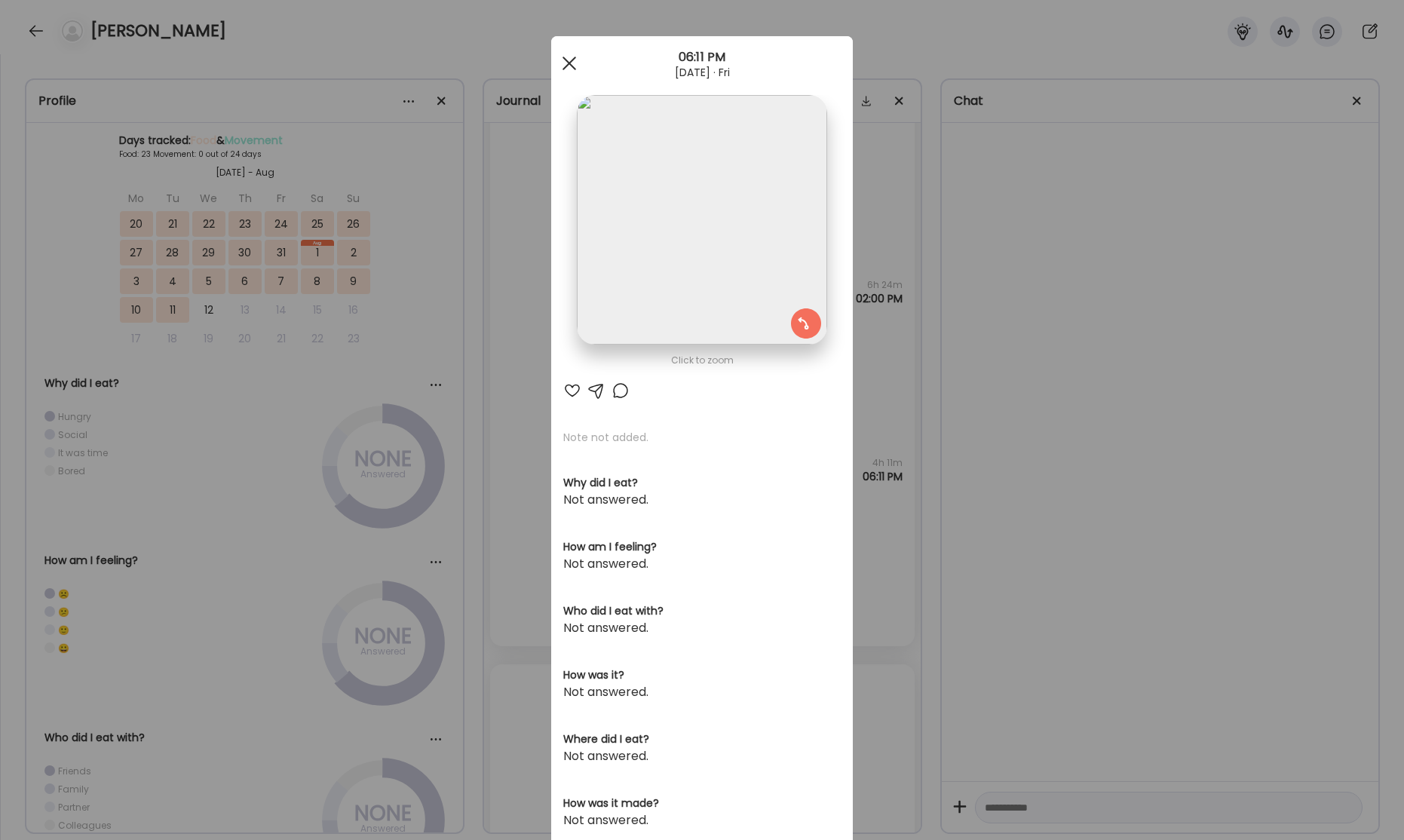
click at [571, 65] on span at bounding box center [569, 63] width 14 height 14
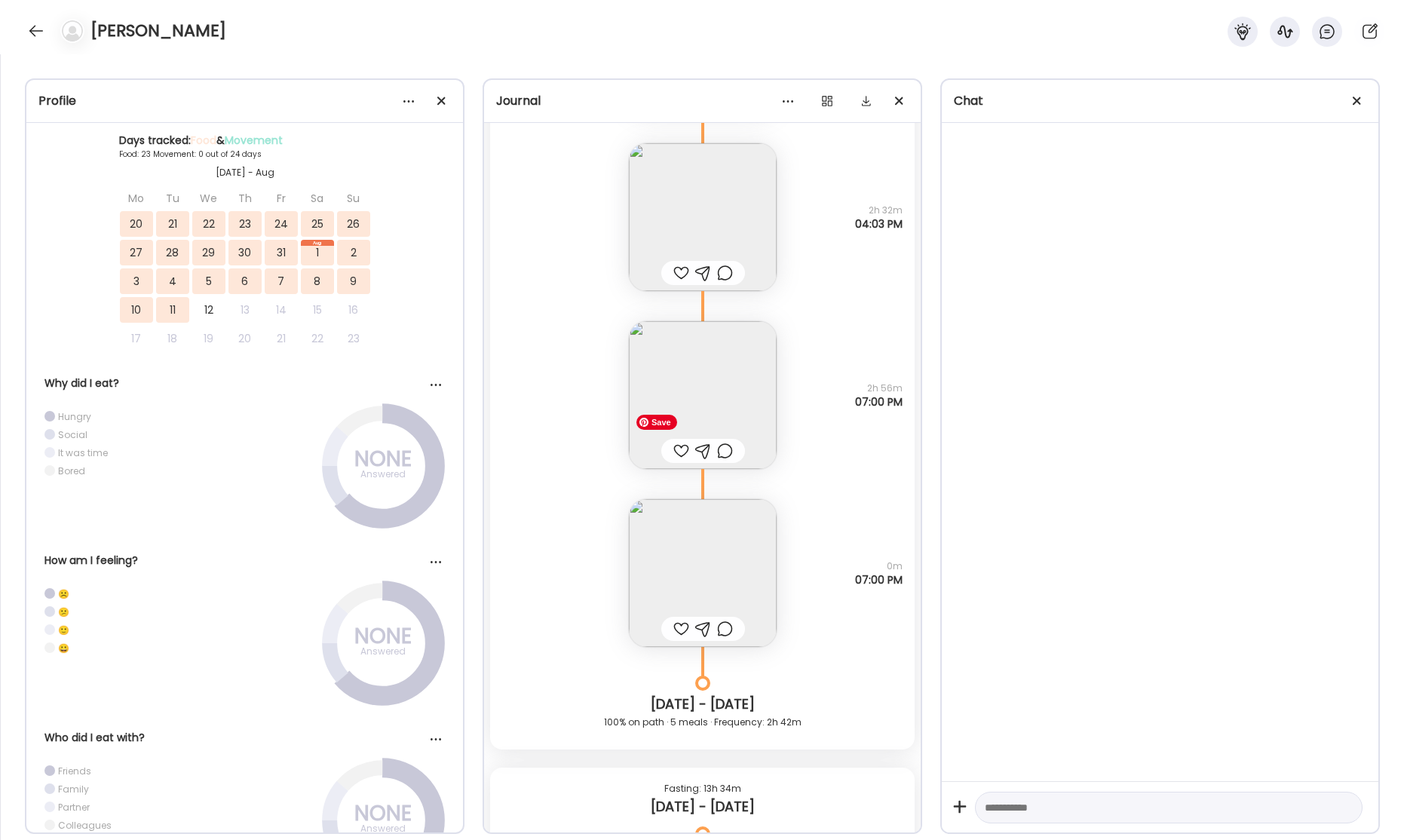
scroll to position [36395, 0]
click at [711, 577] on img at bounding box center [702, 571] width 148 height 147
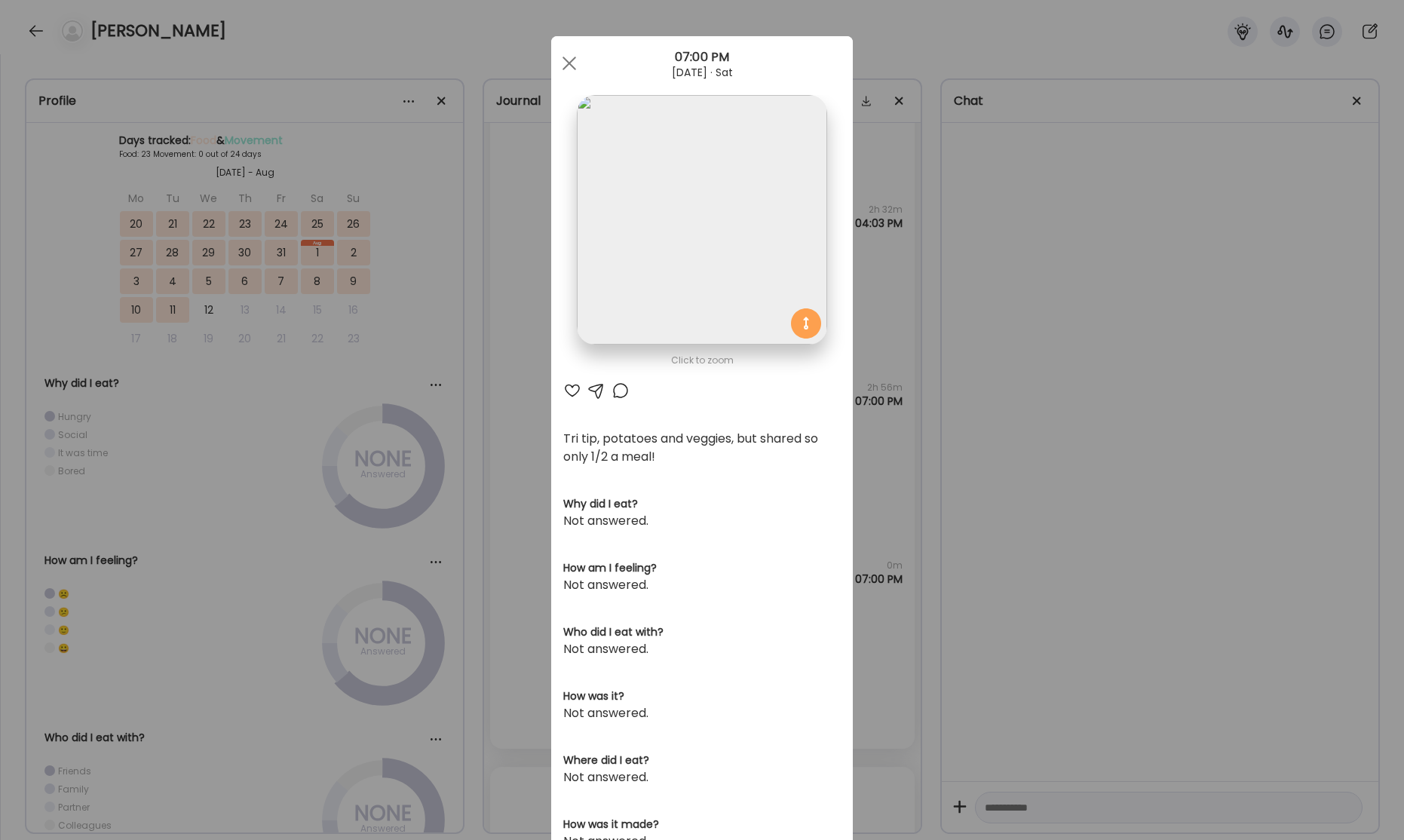
click at [1080, 247] on div "Ate Coach Dashboard Wahoo! It’s official Take a moment to set up your Coach Pro…" at bounding box center [702, 420] width 1404 height 840
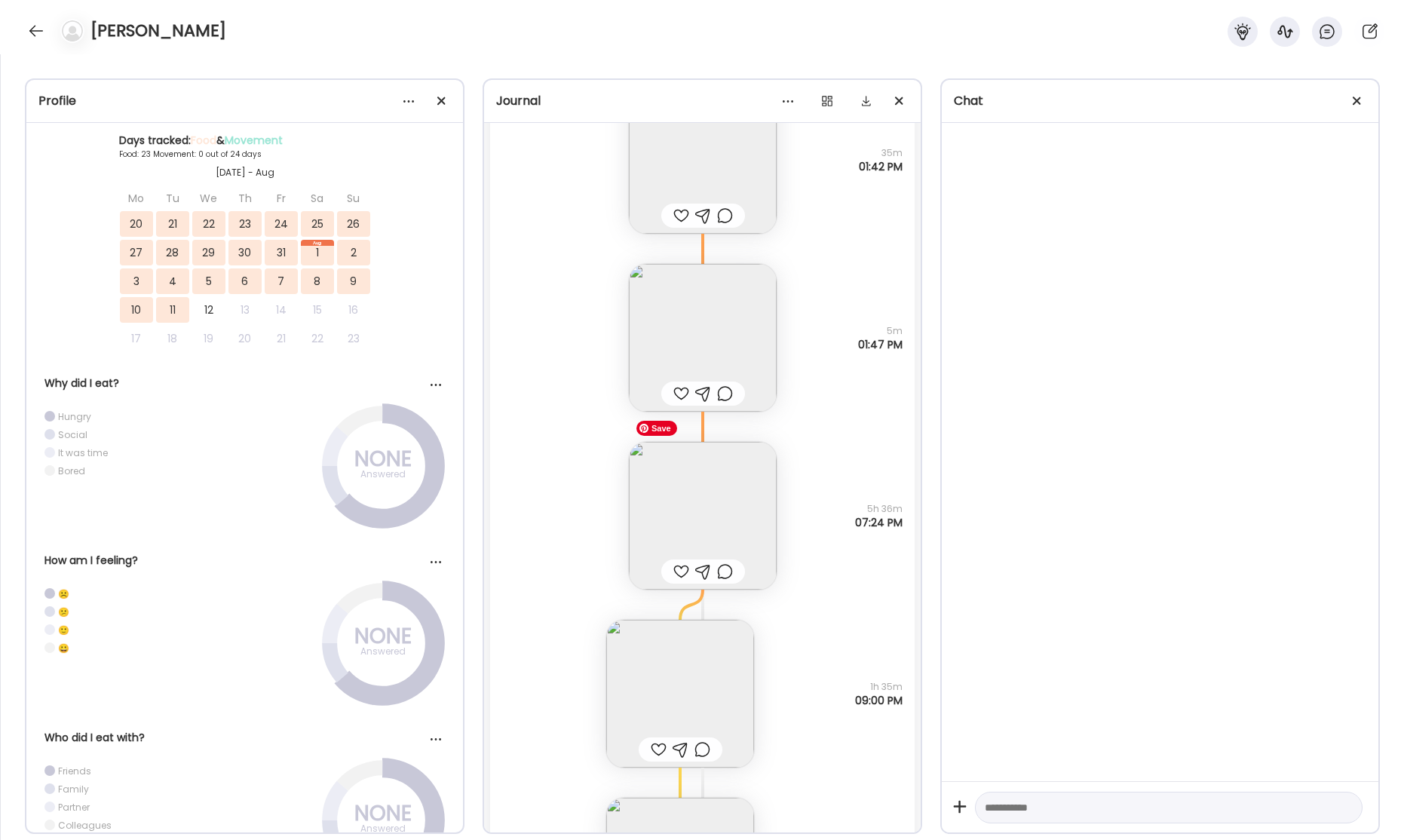
scroll to position [37569, 0]
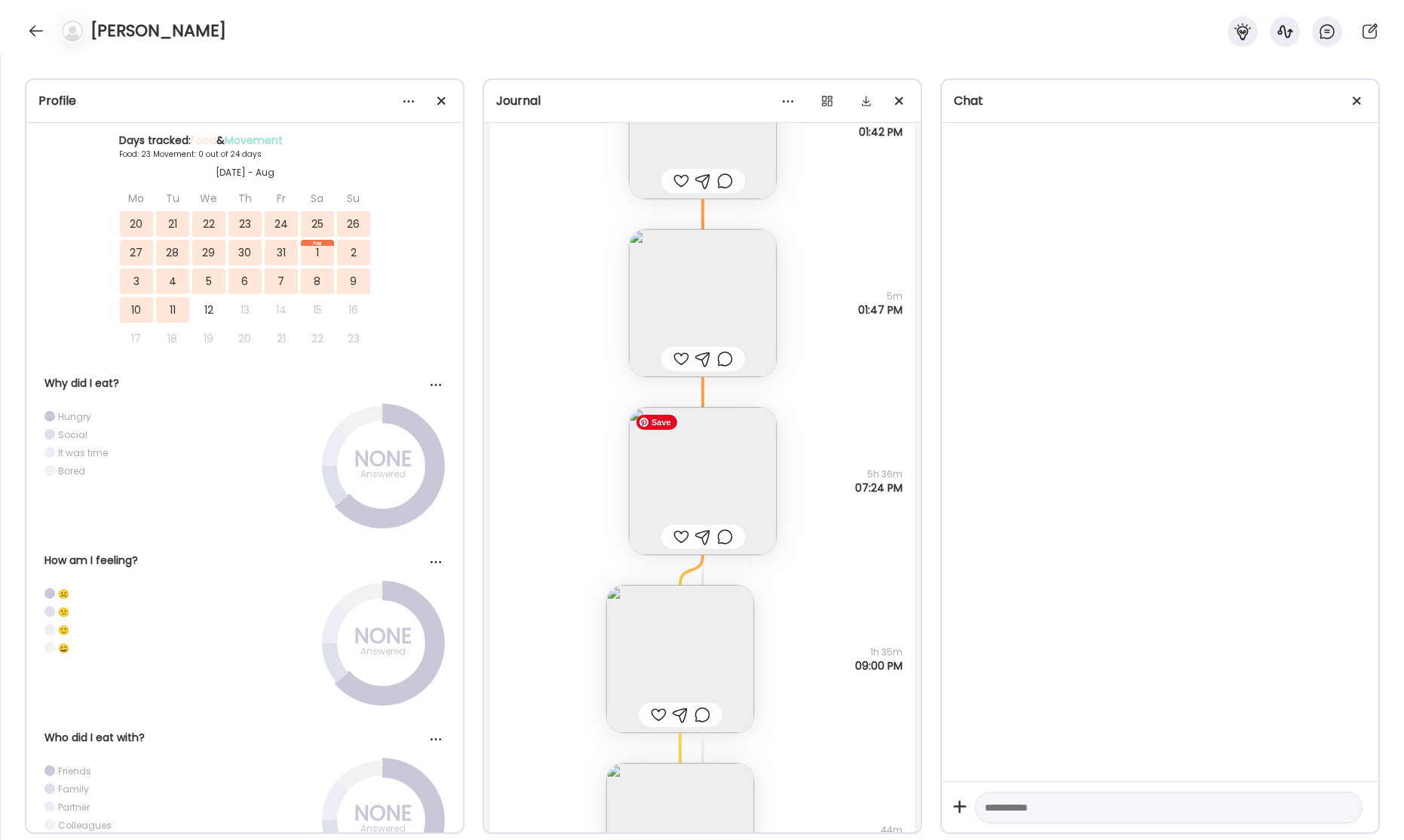
click at [712, 488] on img at bounding box center [702, 480] width 148 height 147
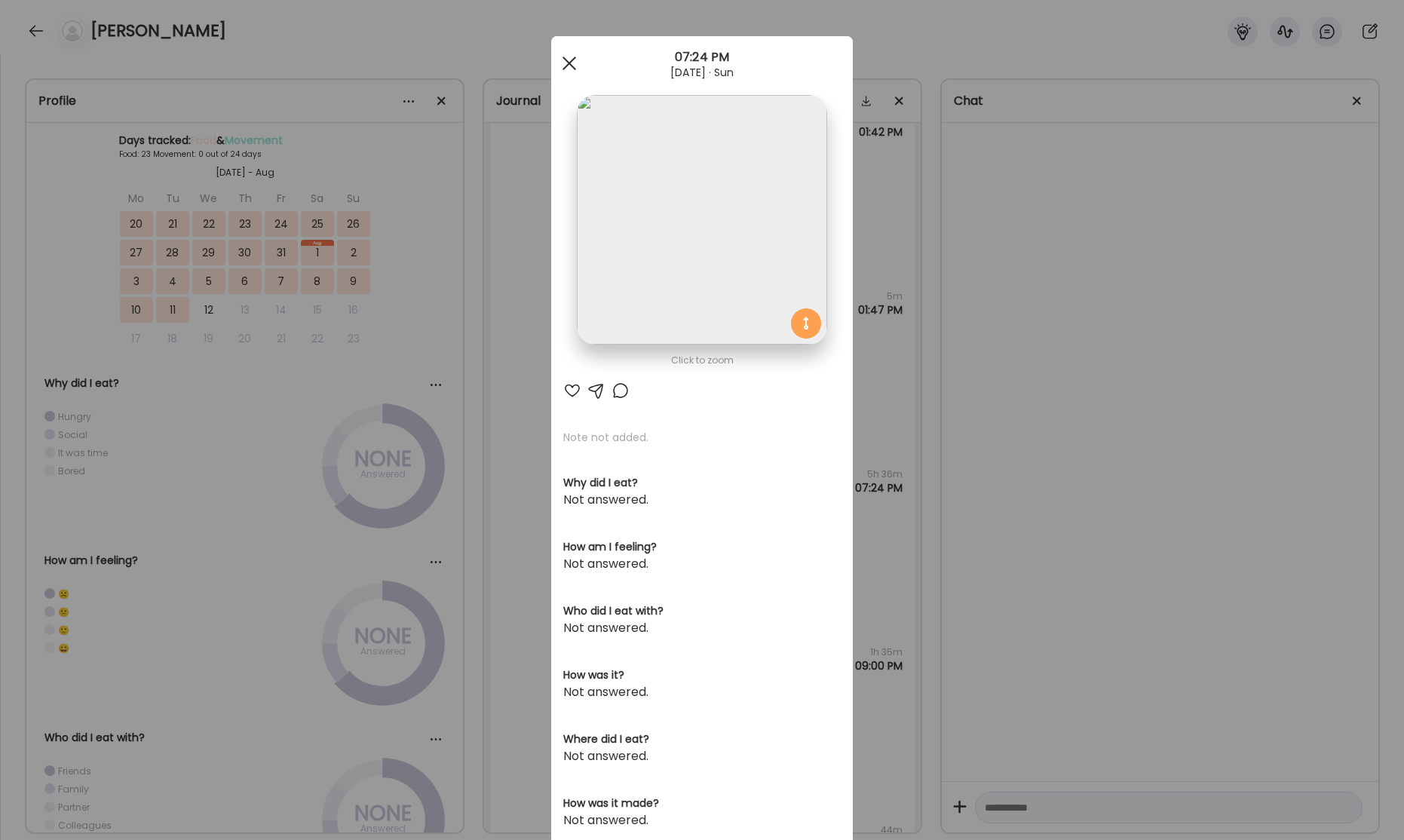
click at [574, 63] on div at bounding box center [569, 63] width 30 height 30
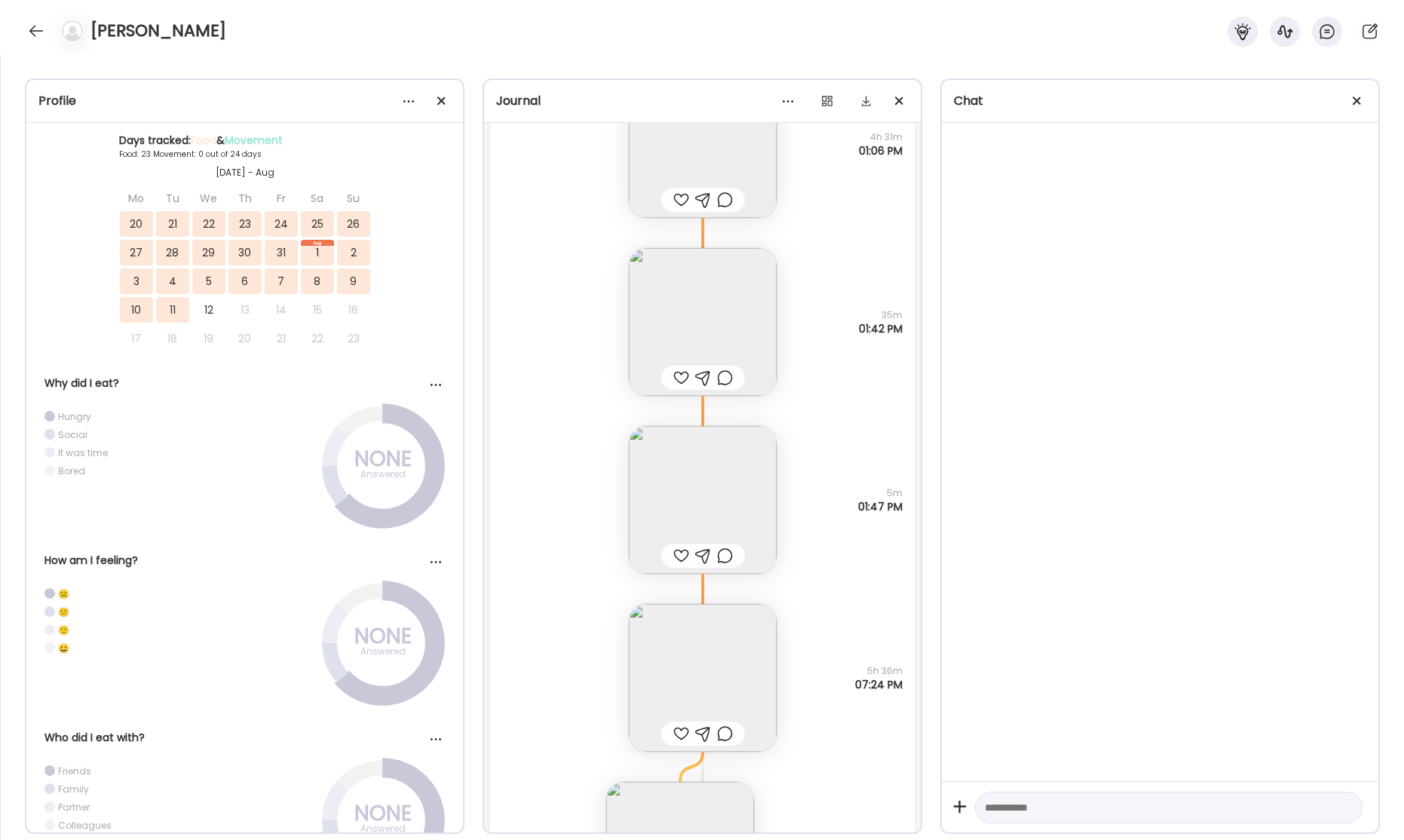
scroll to position [37378, 0]
click at [712, 475] on img at bounding box center [702, 493] width 148 height 147
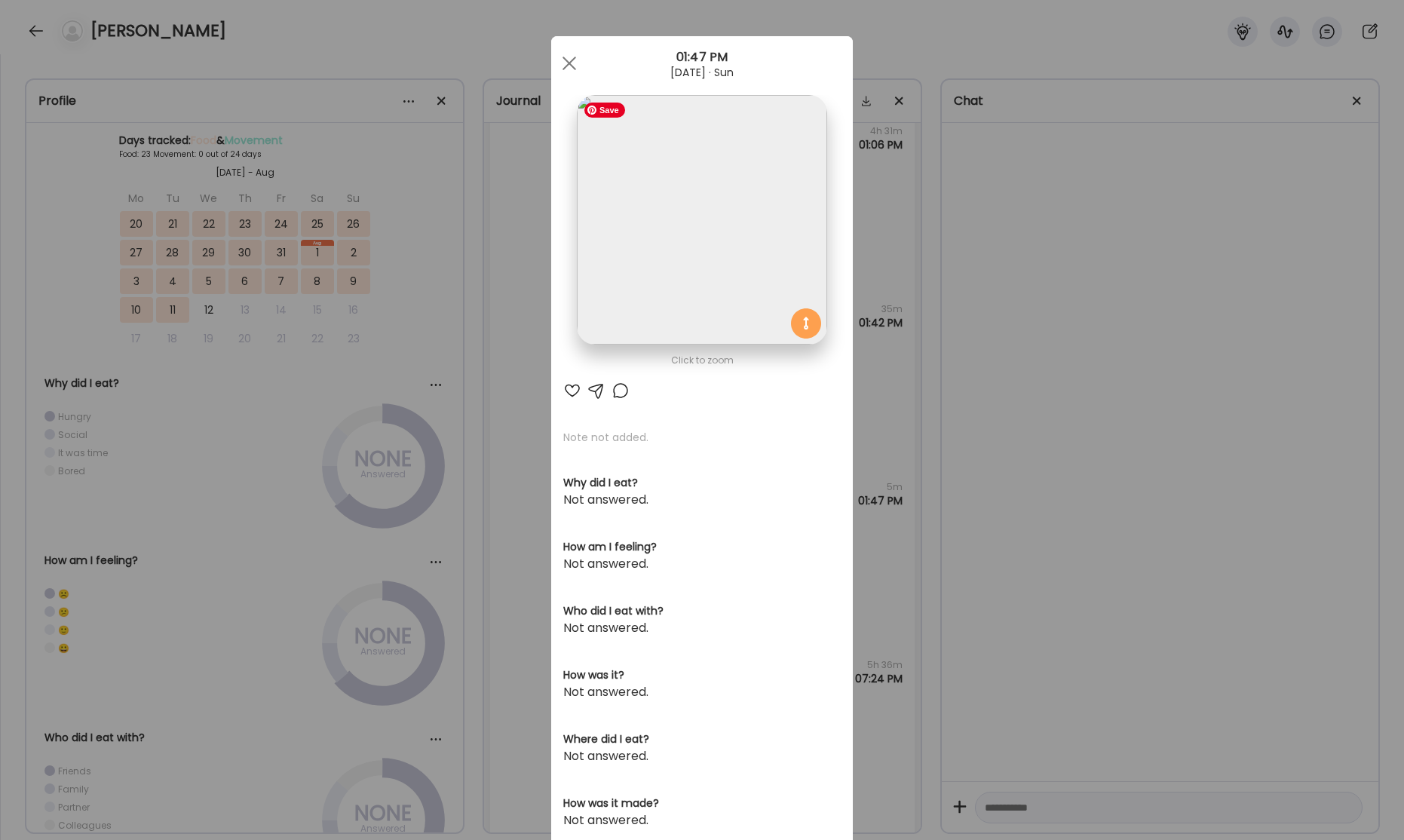
click at [733, 231] on img at bounding box center [701, 219] width 249 height 249
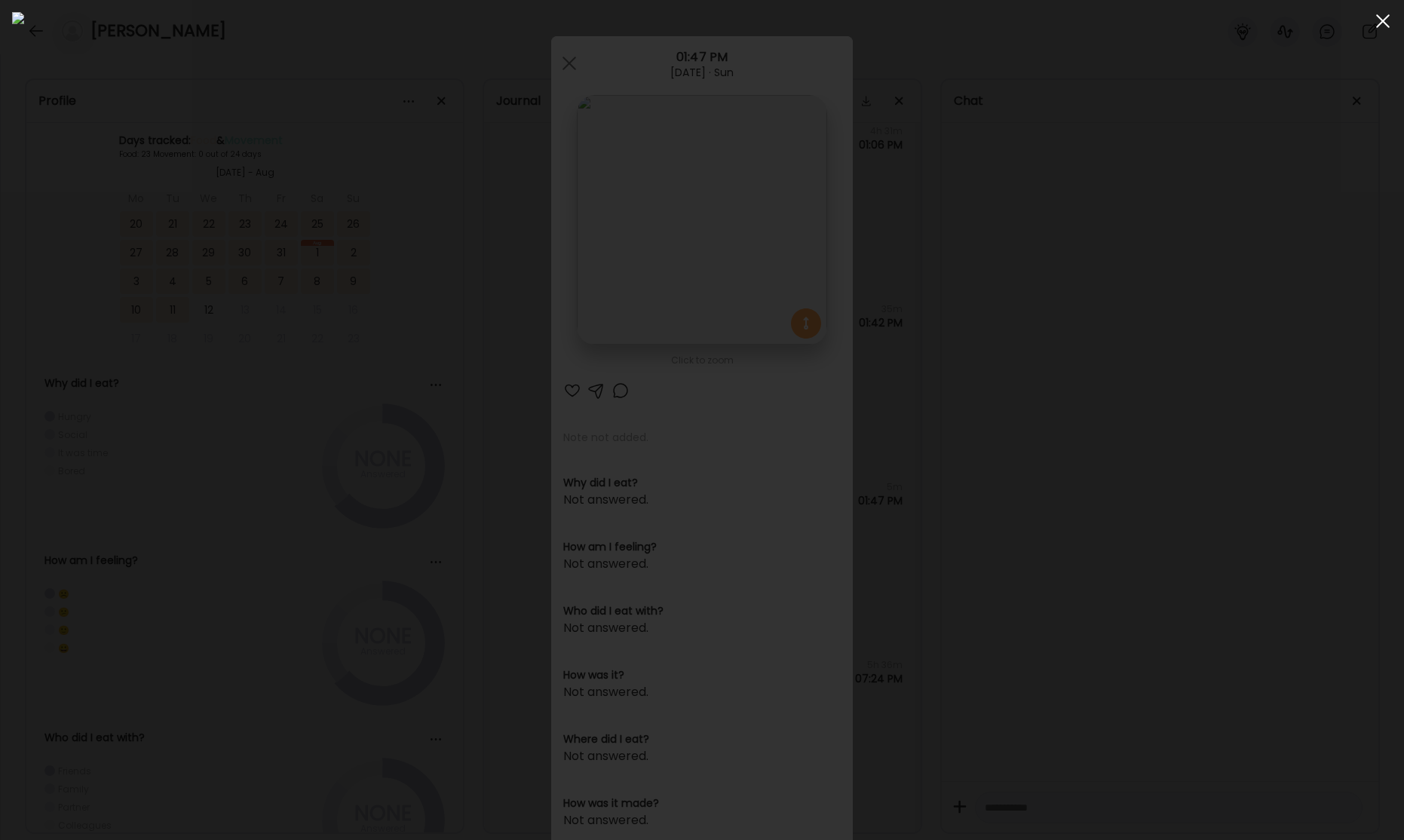
click at [1382, 22] on span at bounding box center [1383, 22] width 14 height 14
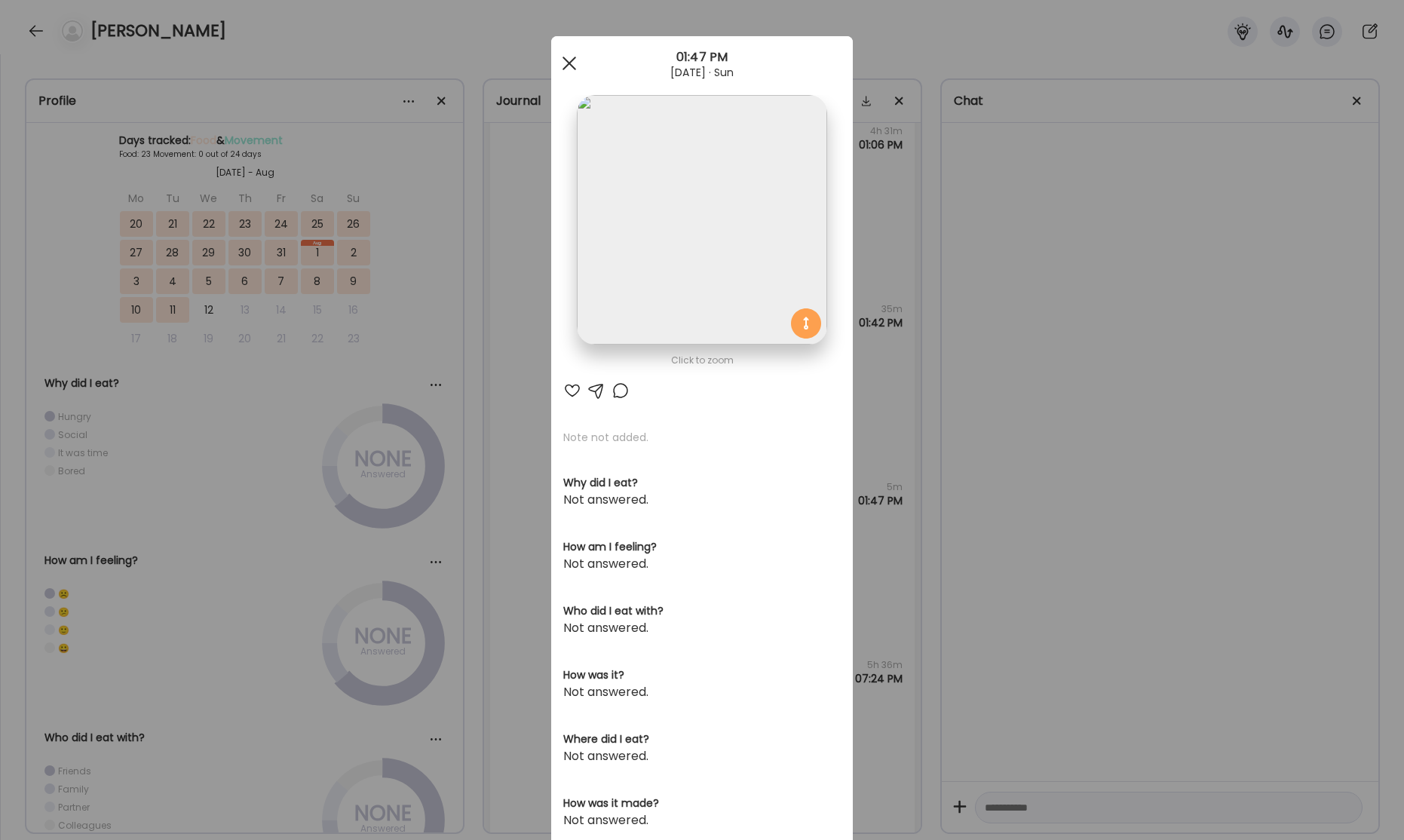
click at [565, 59] on span at bounding box center [569, 63] width 14 height 14
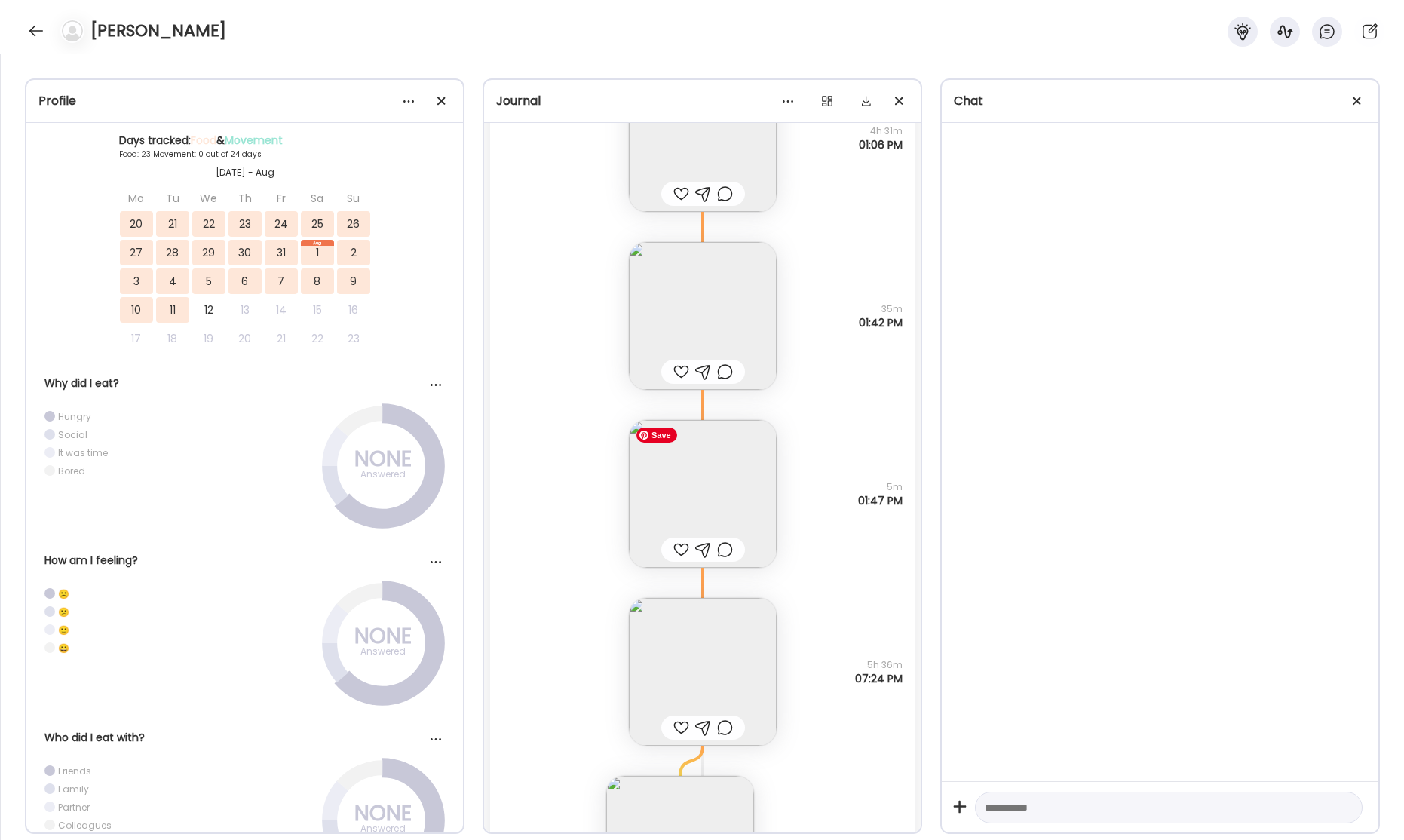
click at [730, 498] on img at bounding box center [702, 493] width 148 height 147
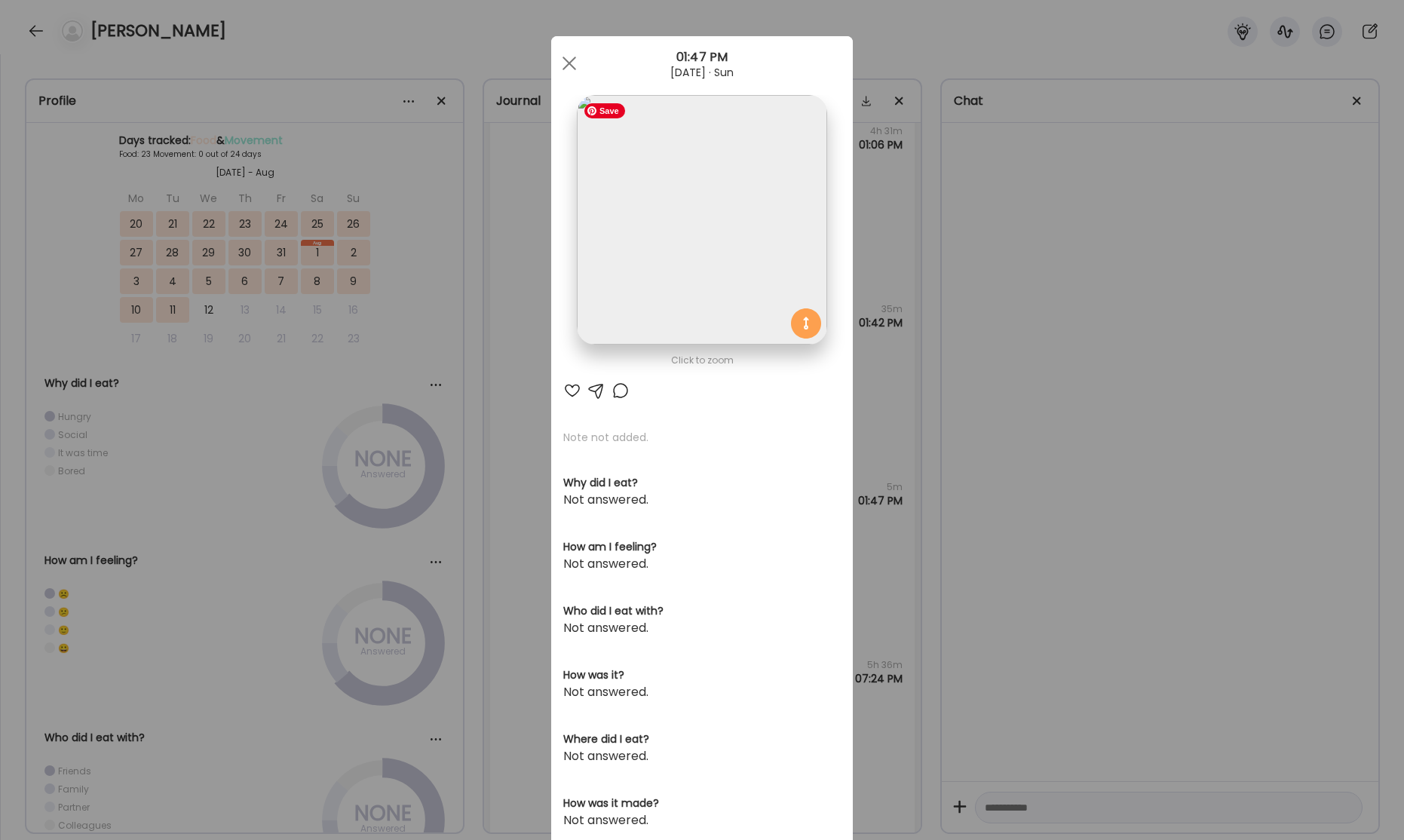
click at [758, 248] on img at bounding box center [701, 219] width 249 height 249
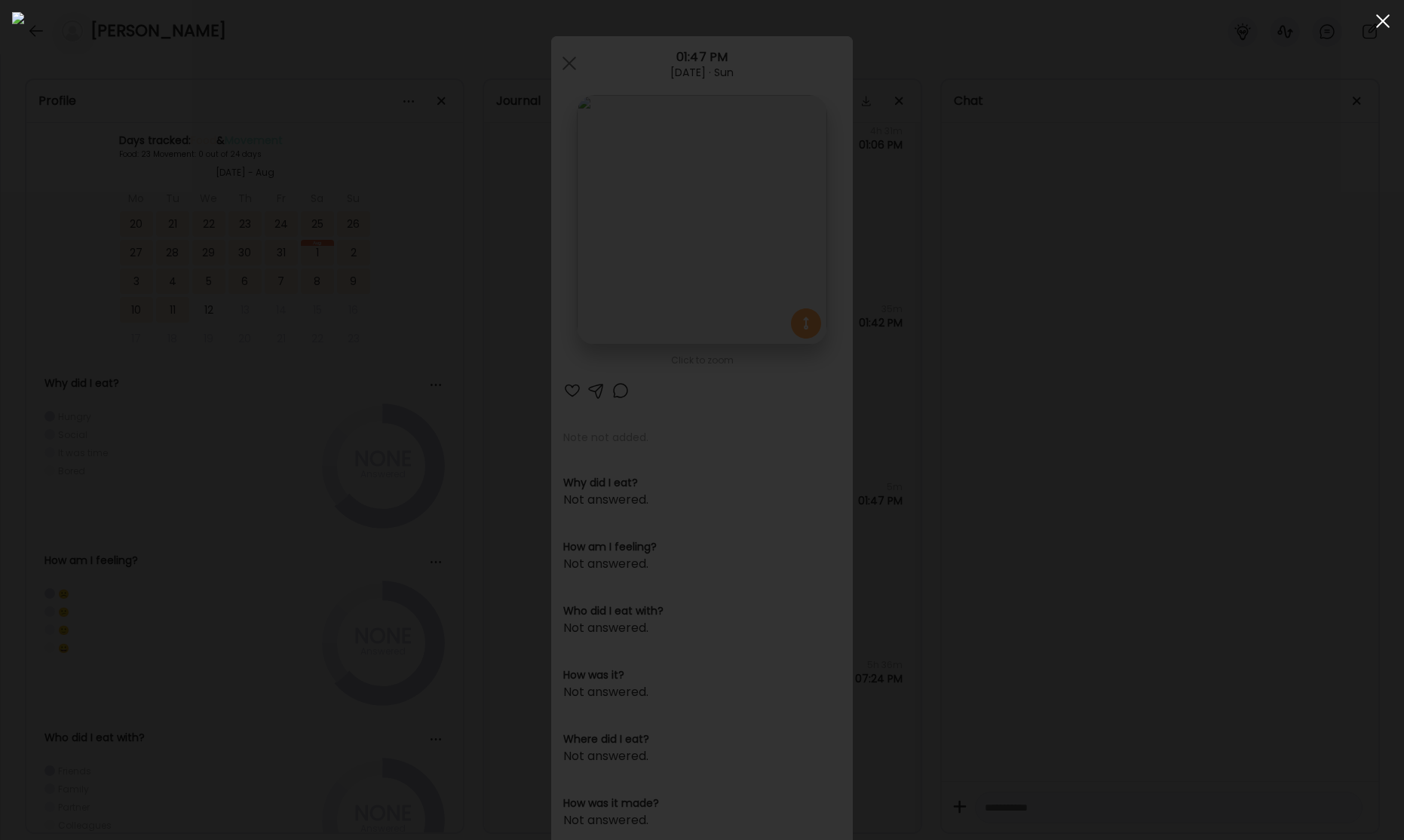
click at [1385, 19] on div at bounding box center [1382, 21] width 30 height 30
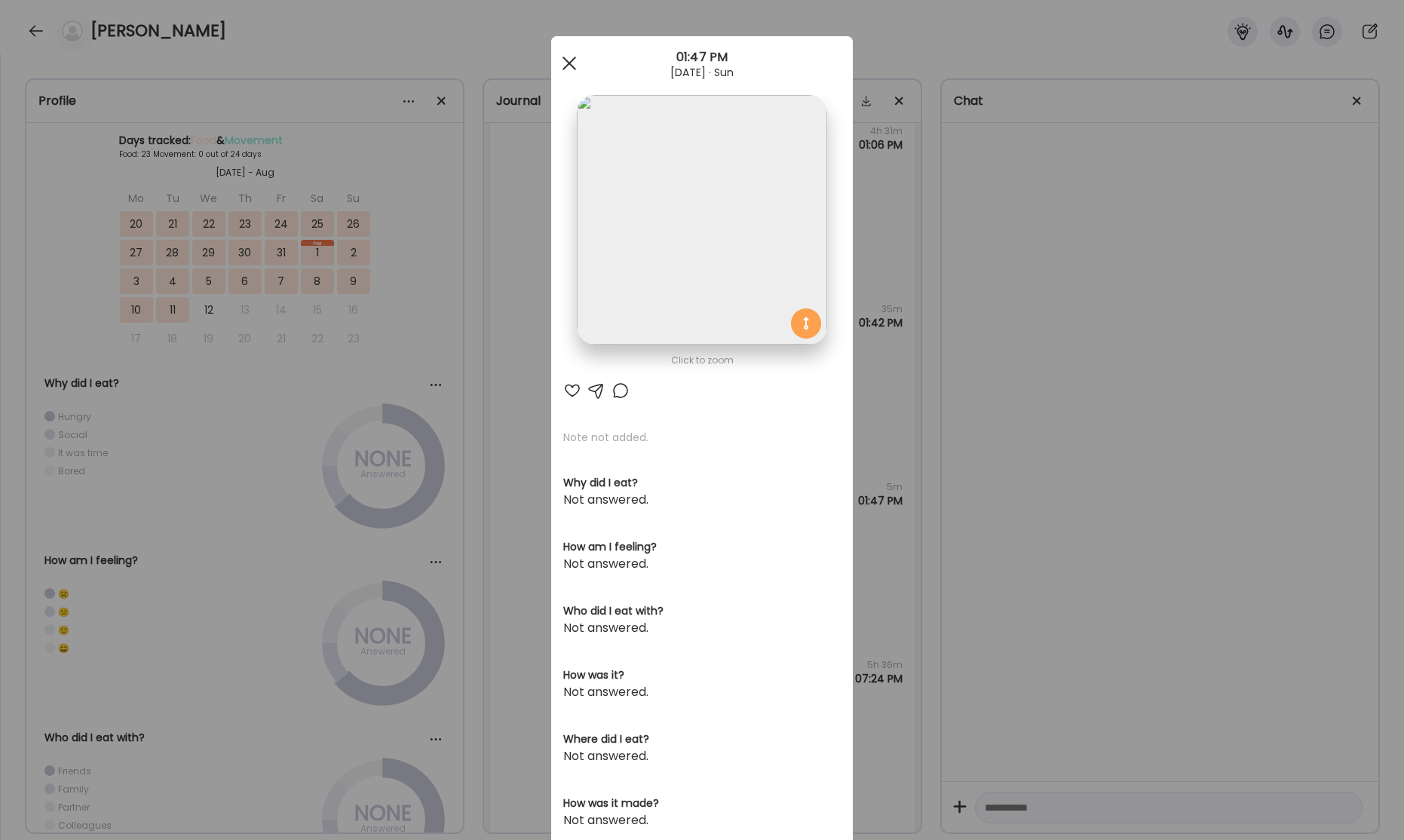
click at [566, 66] on span at bounding box center [569, 63] width 14 height 14
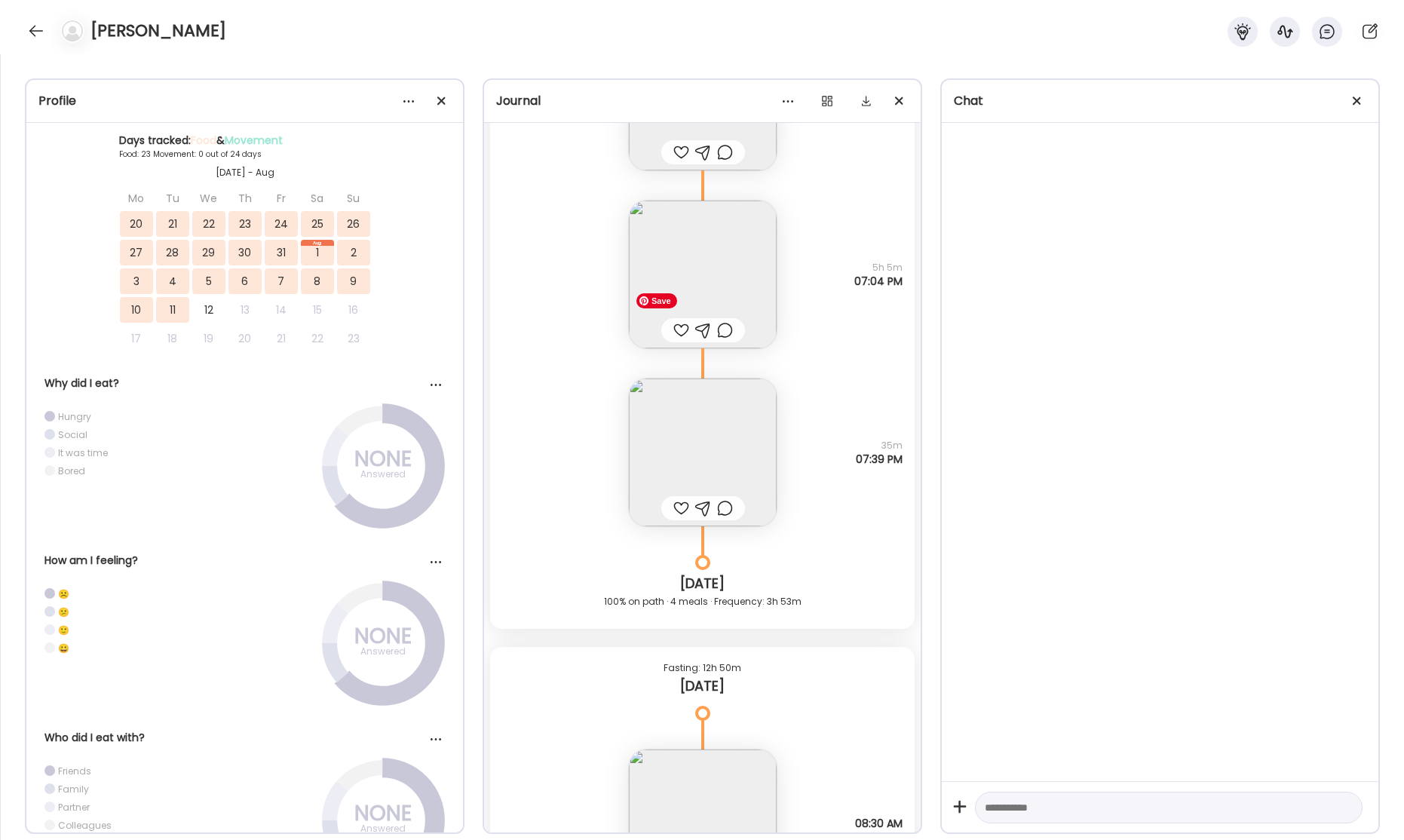
scroll to position [39132, 0]
